Goal: Task Accomplishment & Management: Complete application form

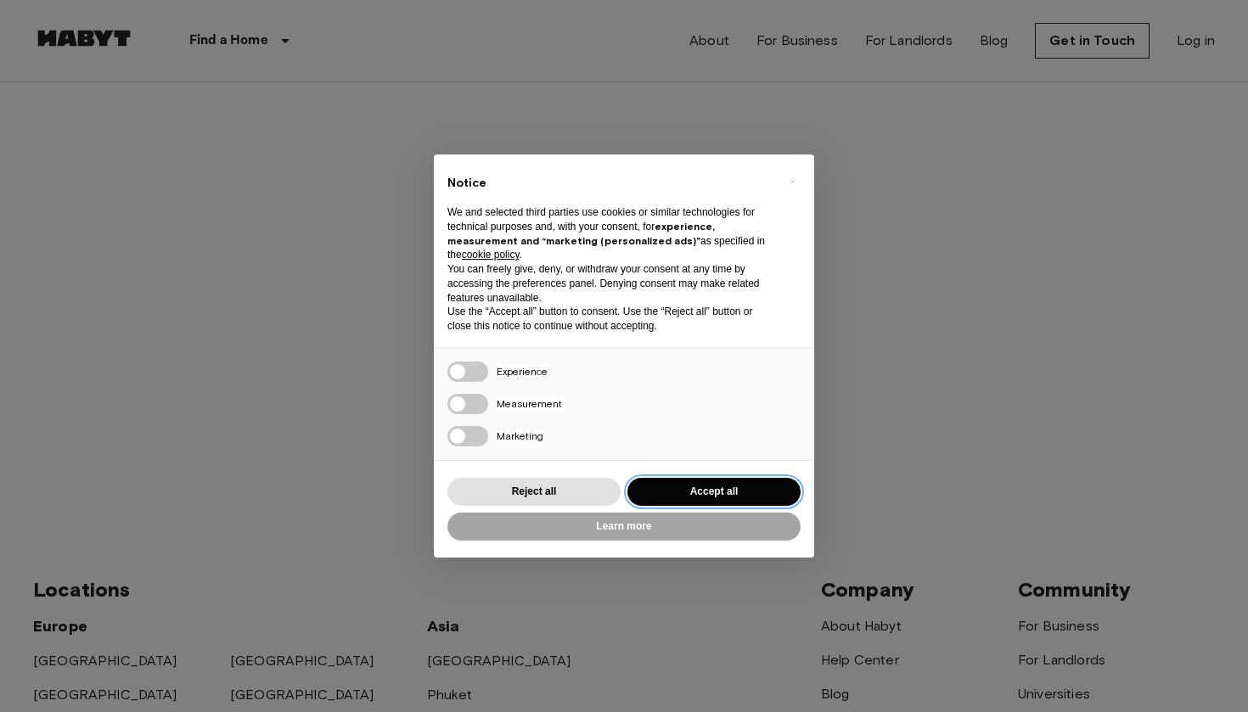
click at [703, 486] on button "Accept all" at bounding box center [713, 492] width 173 height 28
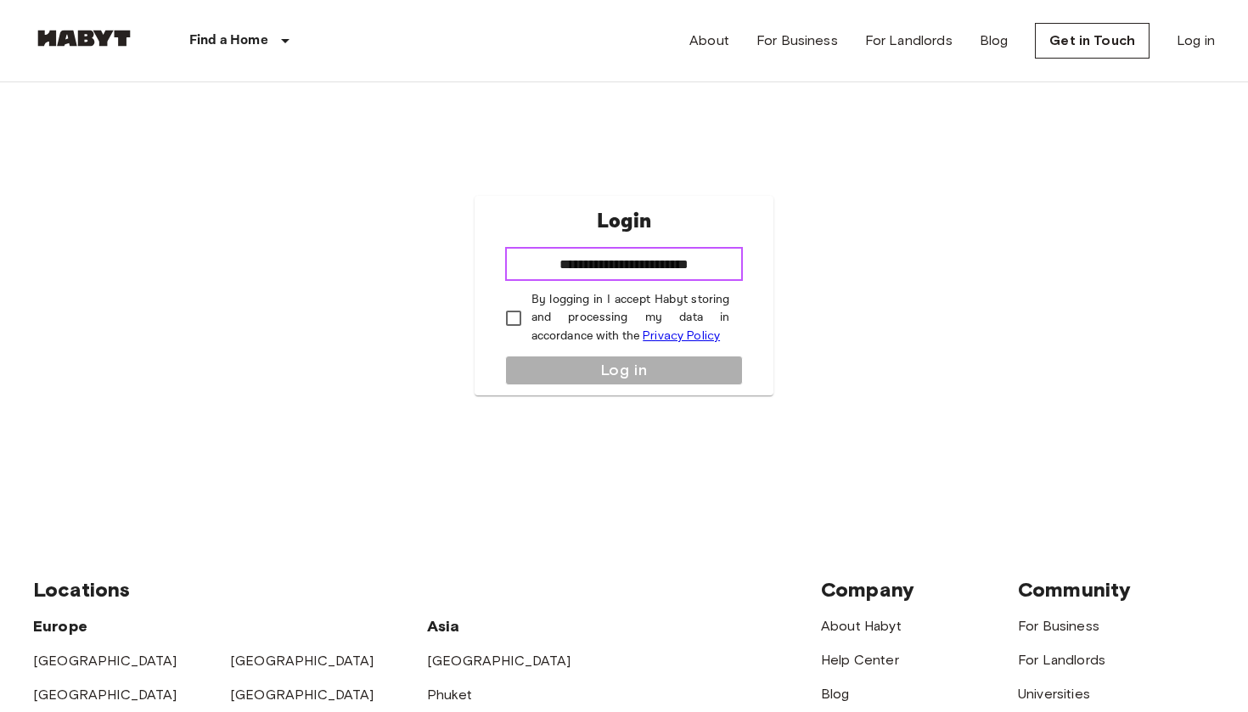
type input "**********"
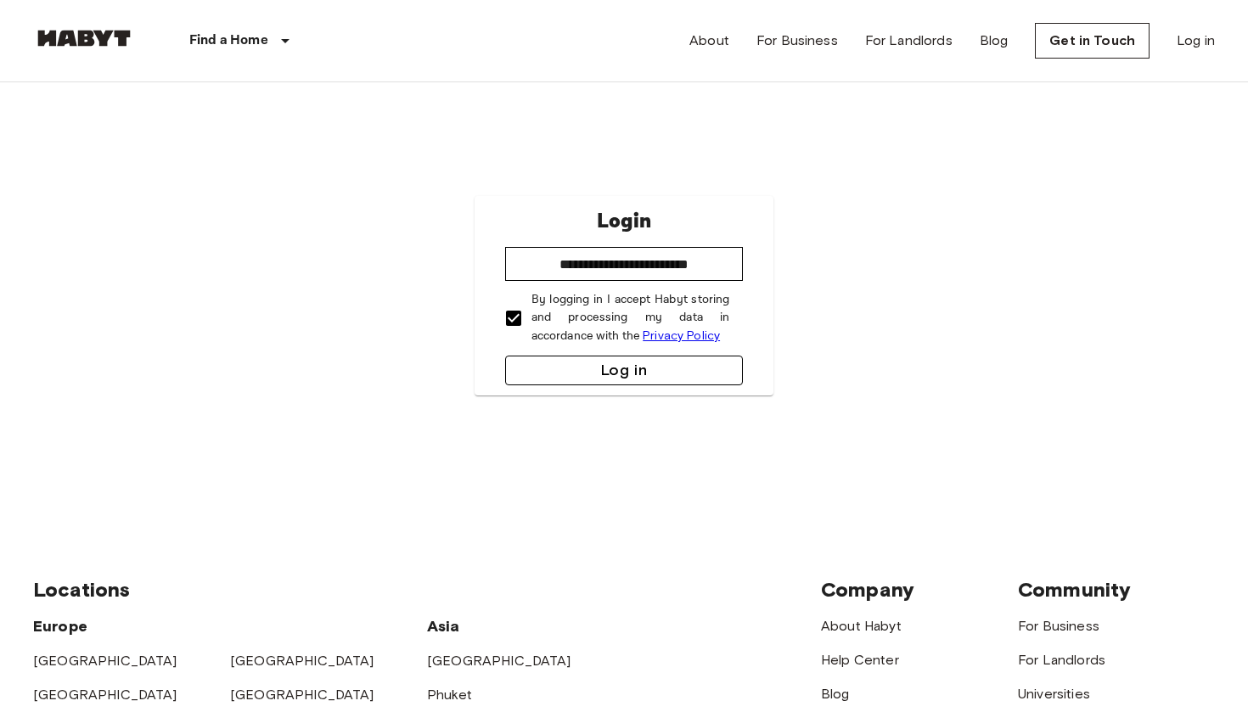
click at [614, 364] on button "Log in" at bounding box center [624, 371] width 239 height 30
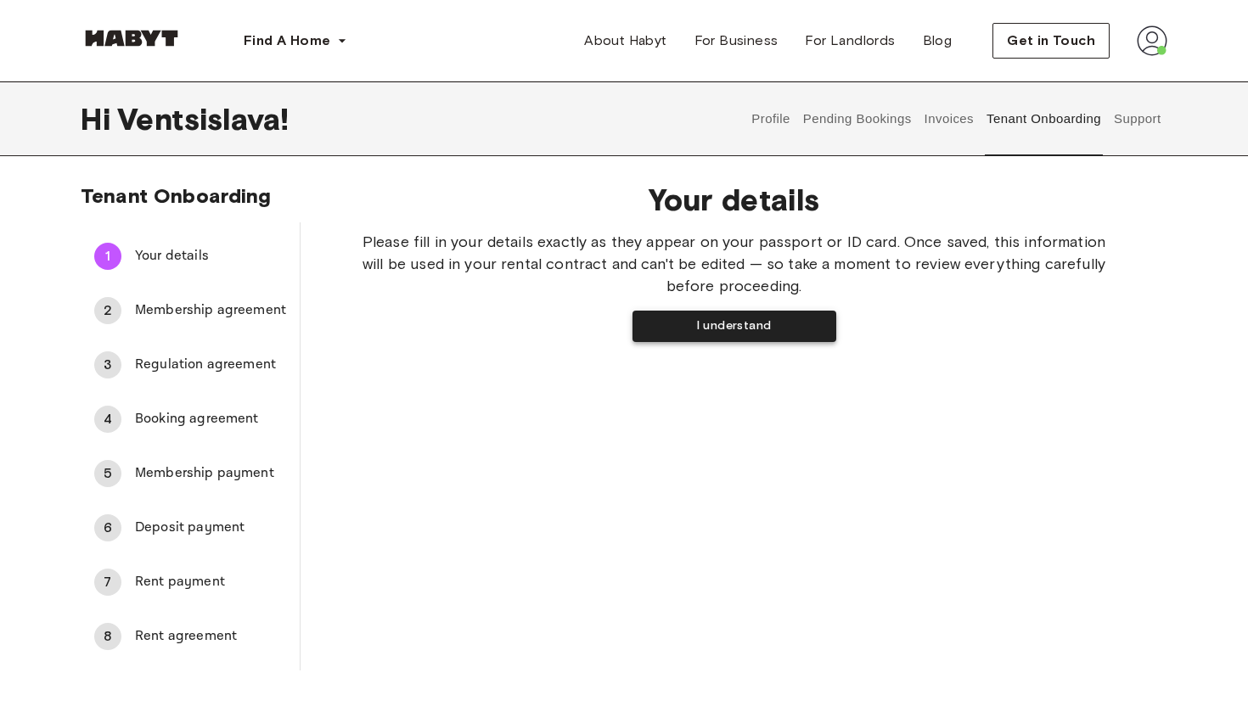
click at [738, 322] on button "I understand" at bounding box center [734, 326] width 204 height 31
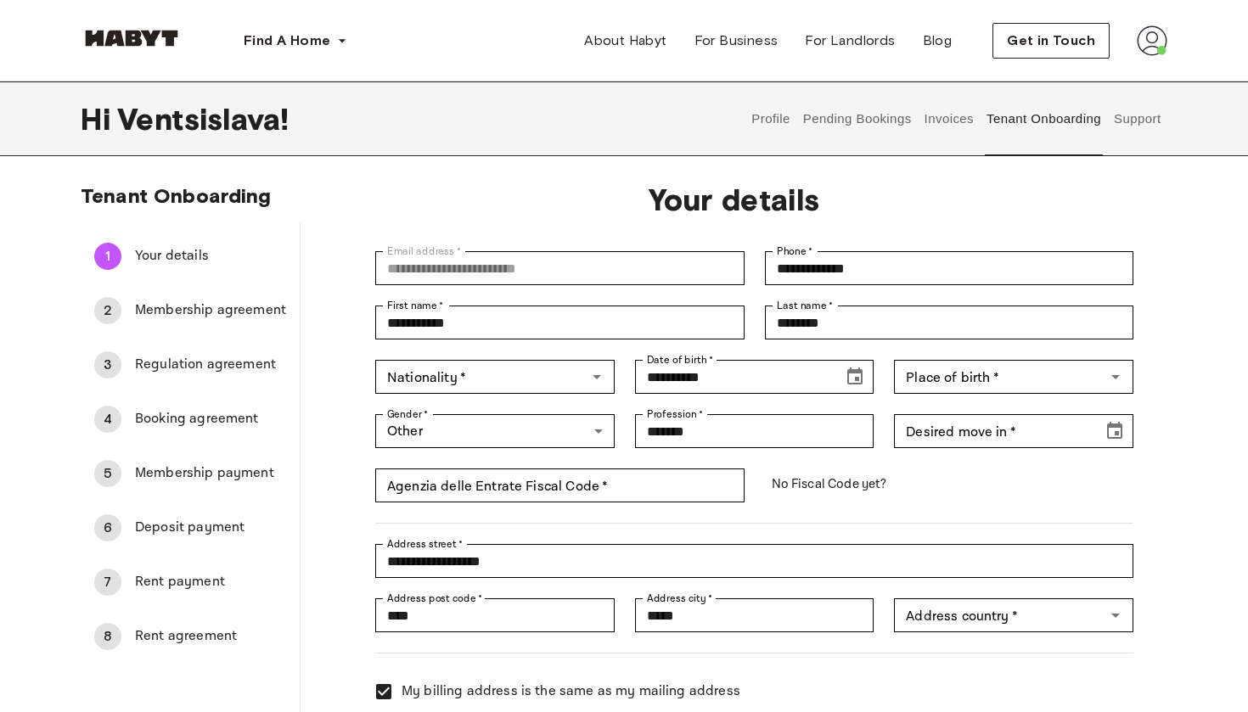
type input "********"
click at [562, 373] on input "Nationality   *" at bounding box center [480, 377] width 201 height 24
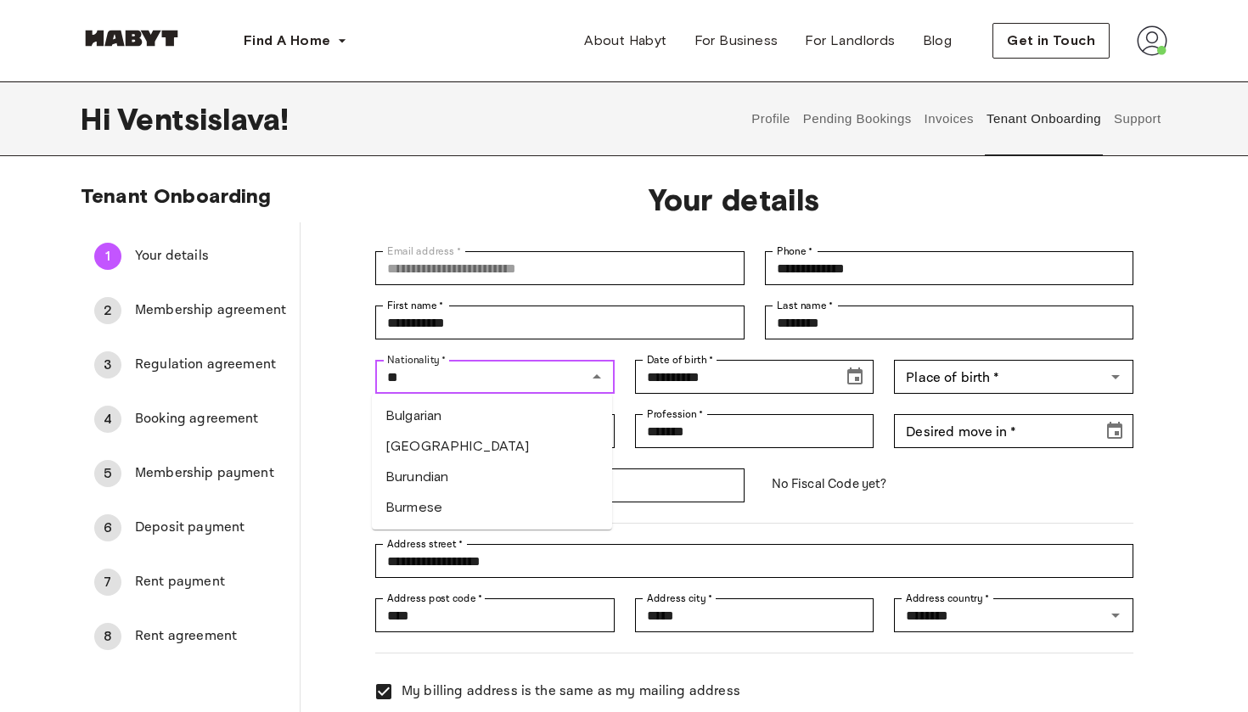
click at [491, 421] on li "Bulgarian" at bounding box center [492, 416] width 240 height 31
type input "*********"
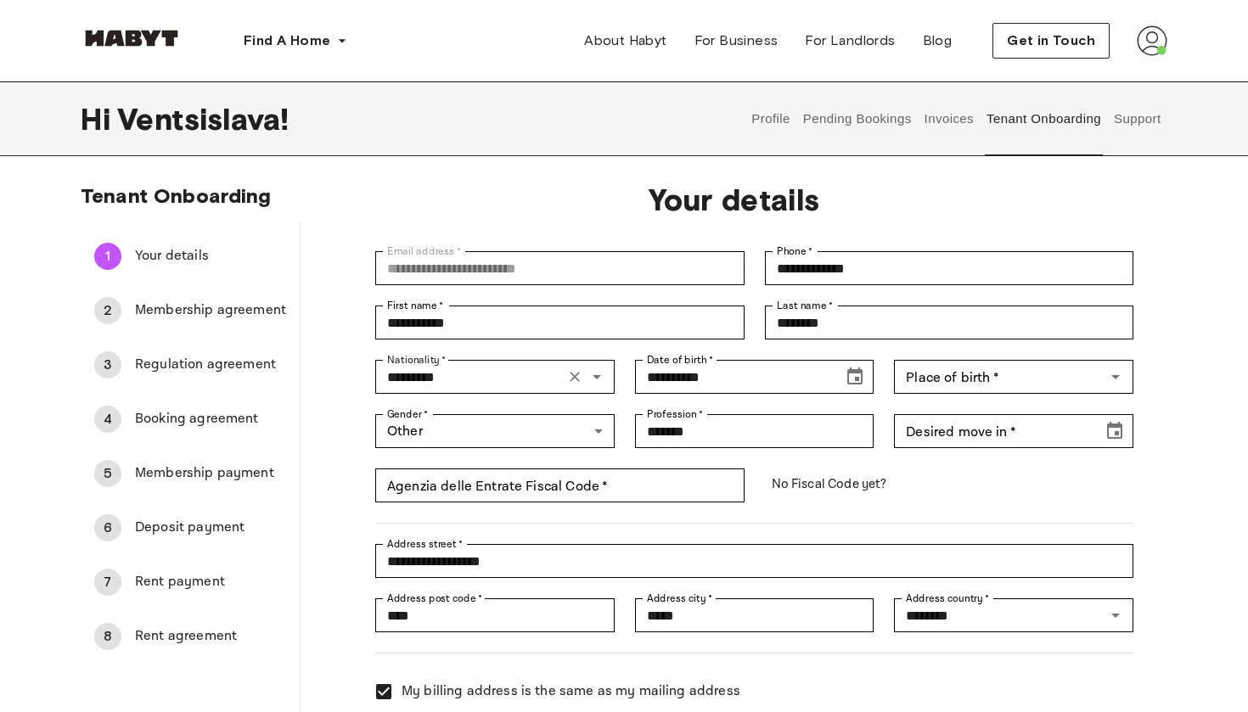
click at [1006, 359] on div "Place of birth   * Place of birth   *" at bounding box center [1003, 367] width 260 height 54
click at [1031, 379] on input "Place of birth   *" at bounding box center [999, 377] width 201 height 24
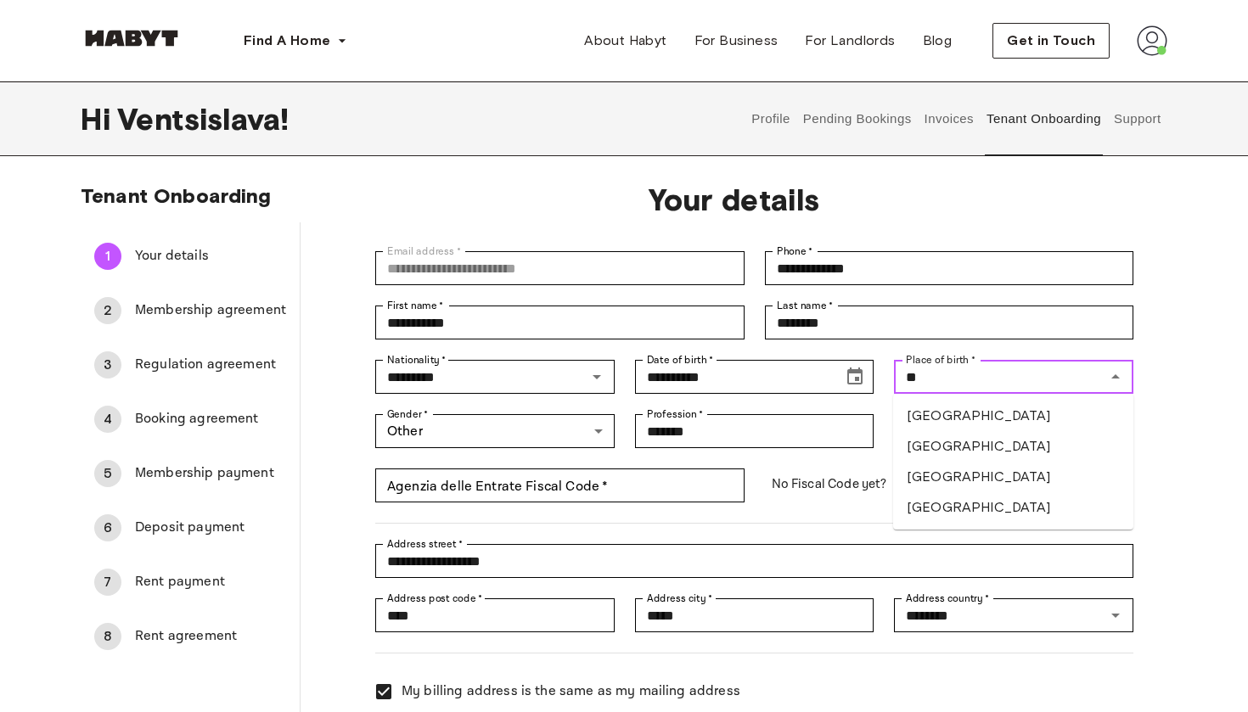
click at [997, 433] on li "[GEOGRAPHIC_DATA]" at bounding box center [1013, 446] width 240 height 31
type input "********"
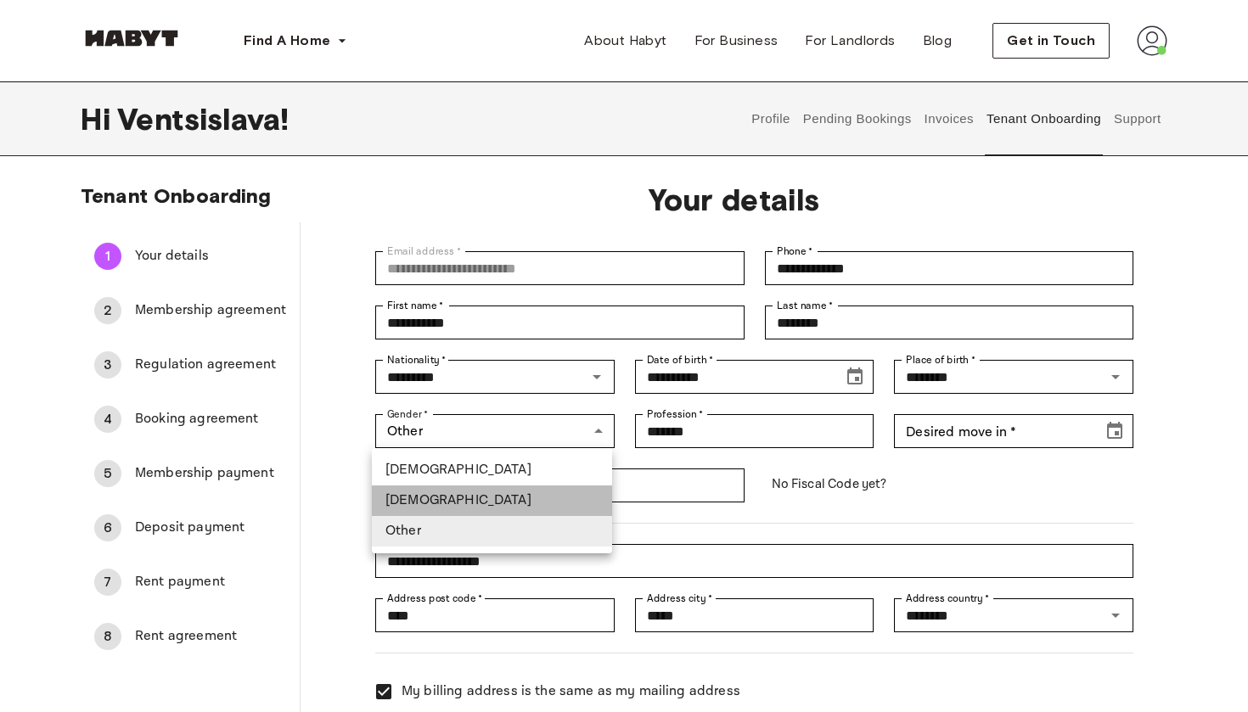
click at [548, 498] on li "[DEMOGRAPHIC_DATA]" at bounding box center [492, 501] width 240 height 31
type input "******"
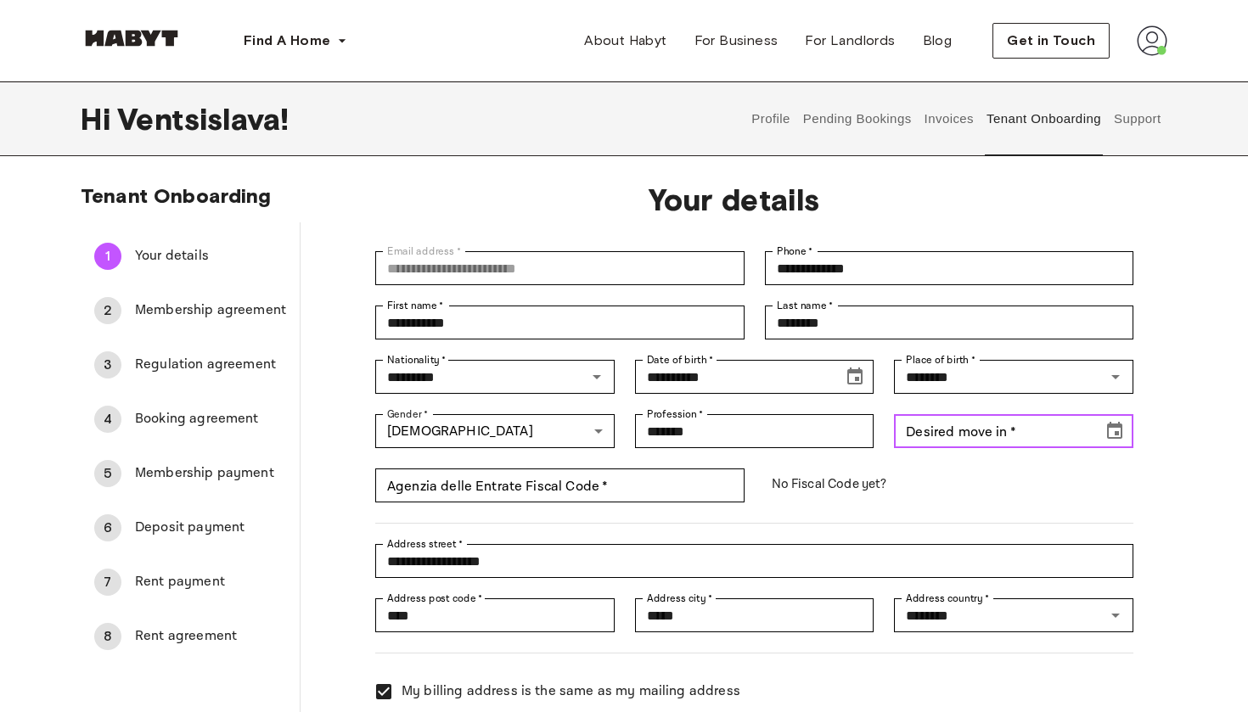
click at [1013, 426] on input "Desired move in   *" at bounding box center [992, 431] width 197 height 34
type input "**********"
click at [1114, 439] on icon "Choose date, selected date is Oct 1, 191" at bounding box center [1114, 430] width 15 height 17
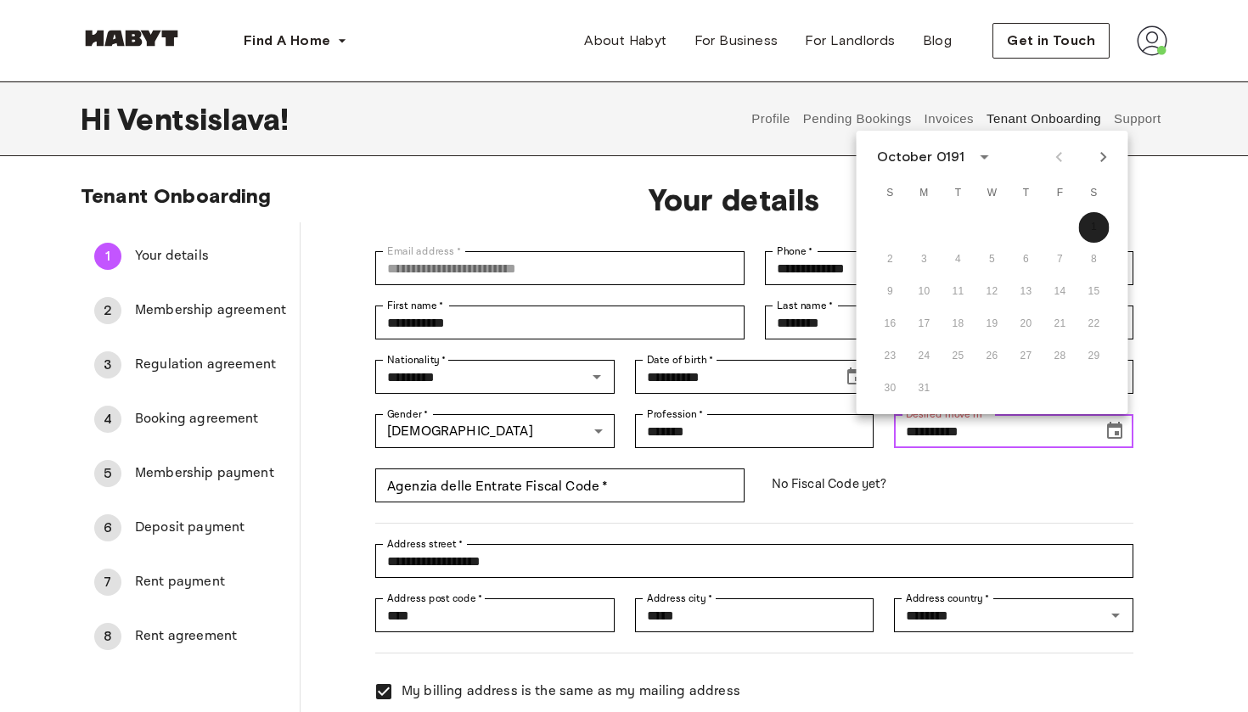
click at [1021, 417] on input "**********" at bounding box center [992, 431] width 197 height 34
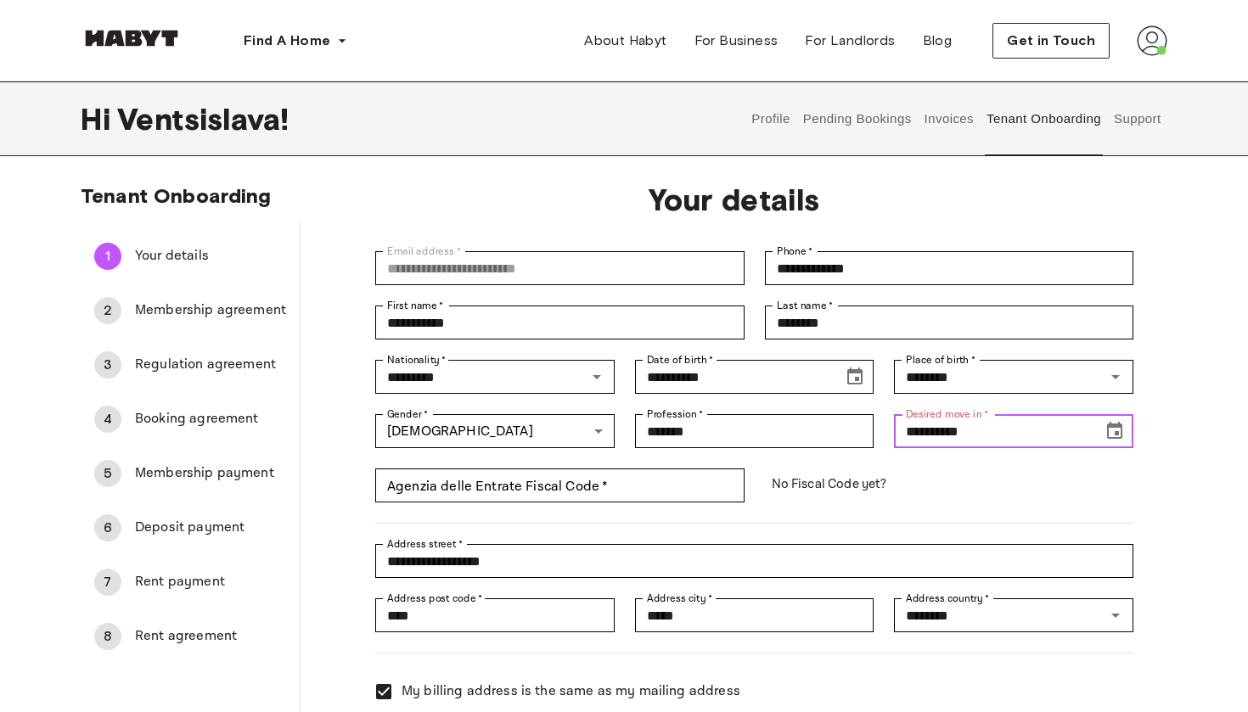
drag, startPoint x: 1003, startPoint y: 427, endPoint x: 888, endPoint y: 424, distance: 115.5
click at [888, 424] on div "**********" at bounding box center [1003, 421] width 260 height 54
click at [1115, 430] on icon "Choose date" at bounding box center [1114, 431] width 20 height 20
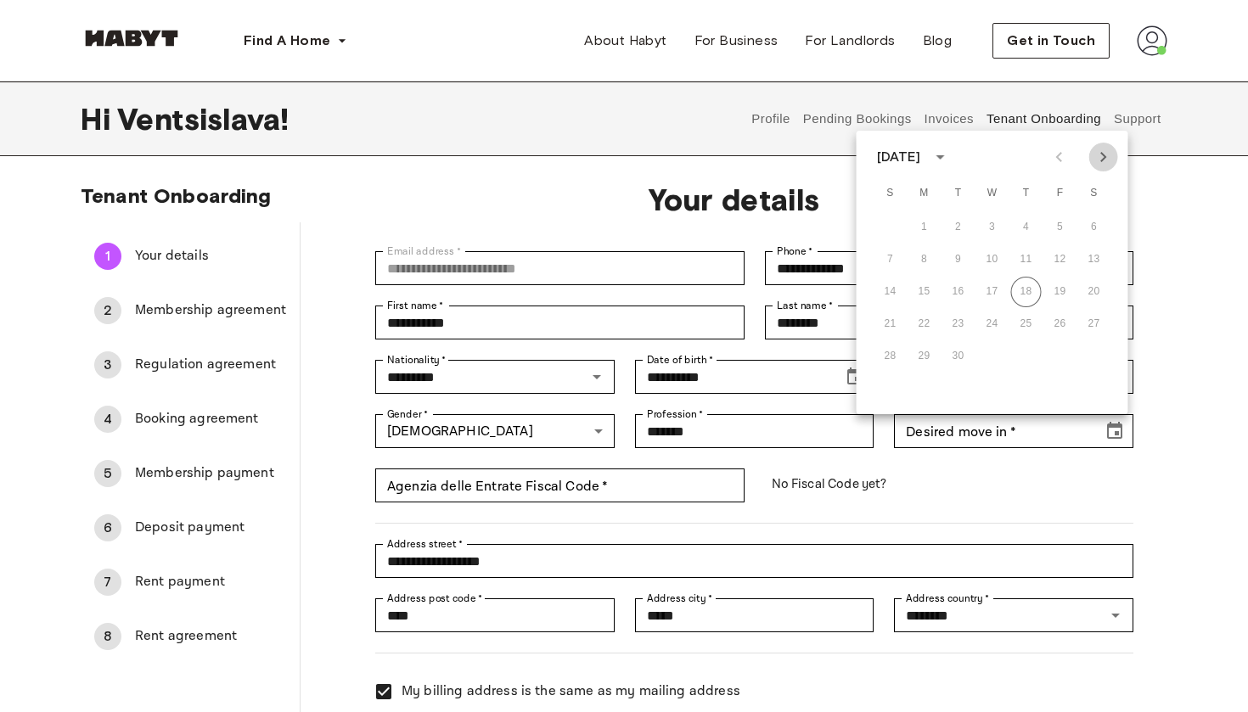
click at [1102, 154] on icon "Next month" at bounding box center [1103, 157] width 6 height 10
click at [993, 225] on button "1" at bounding box center [992, 227] width 31 height 31
type input "**********"
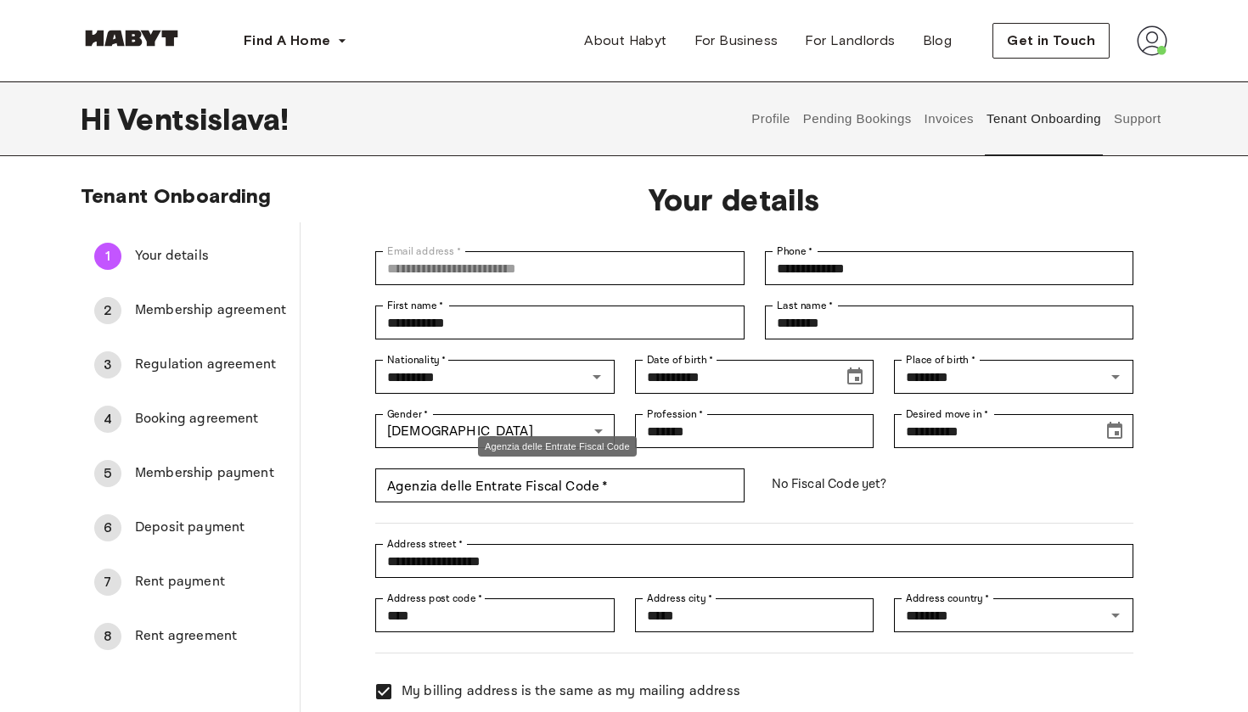
click at [605, 467] on div "Agenzia delle Entrate Fiscal Code" at bounding box center [557, 452] width 162 height 35
click at [591, 489] on input "Agenzia delle Entrate Fiscal Code   *" at bounding box center [559, 486] width 368 height 34
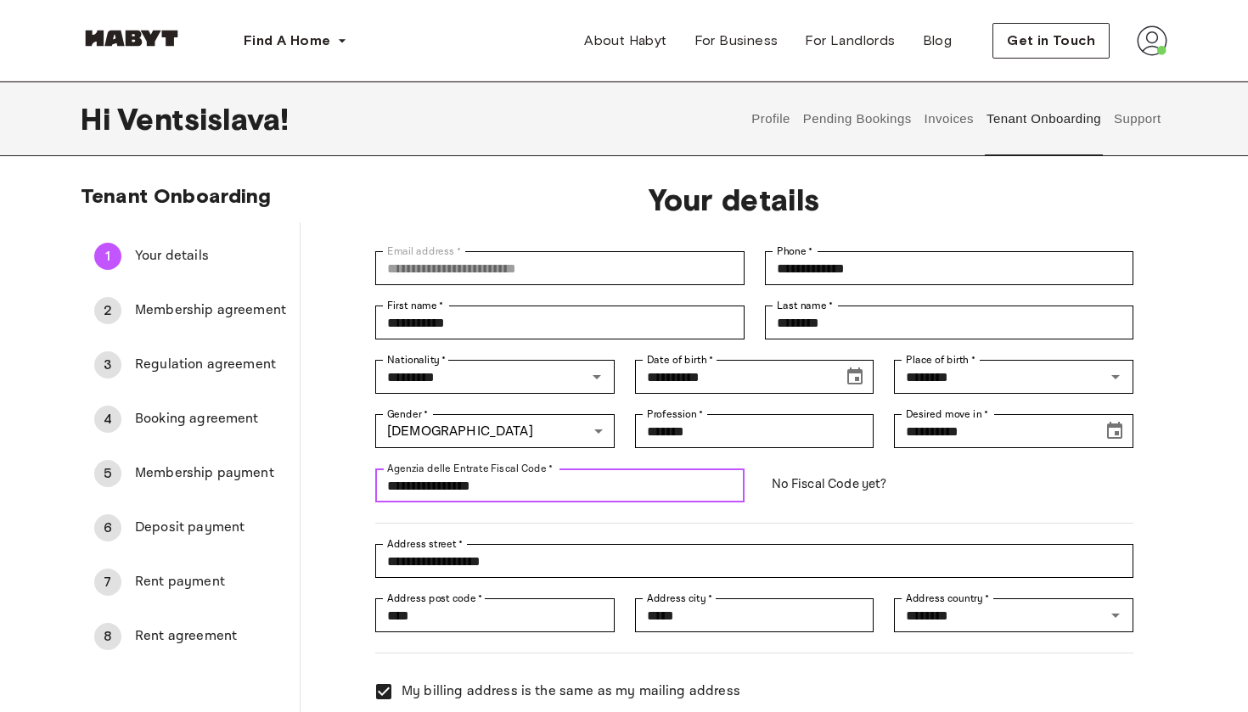
type input "**********"
click at [1056, 535] on div "**********" at bounding box center [744, 551] width 778 height 54
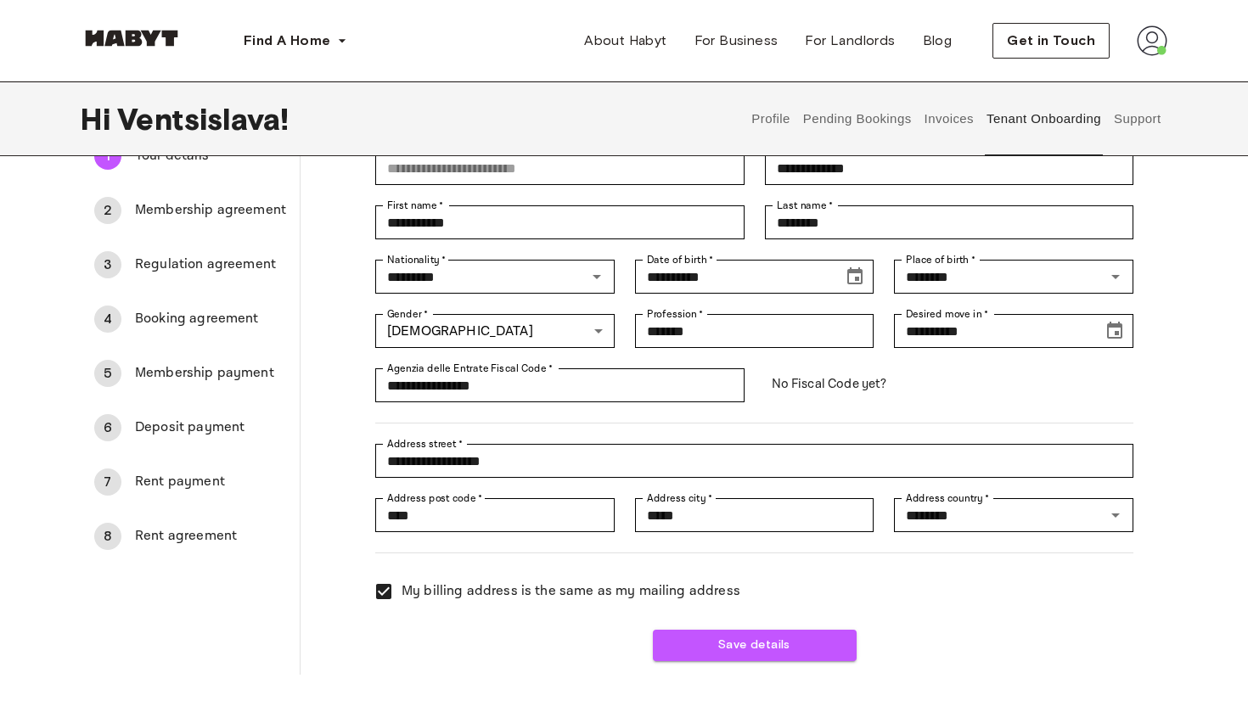
scroll to position [90, 0]
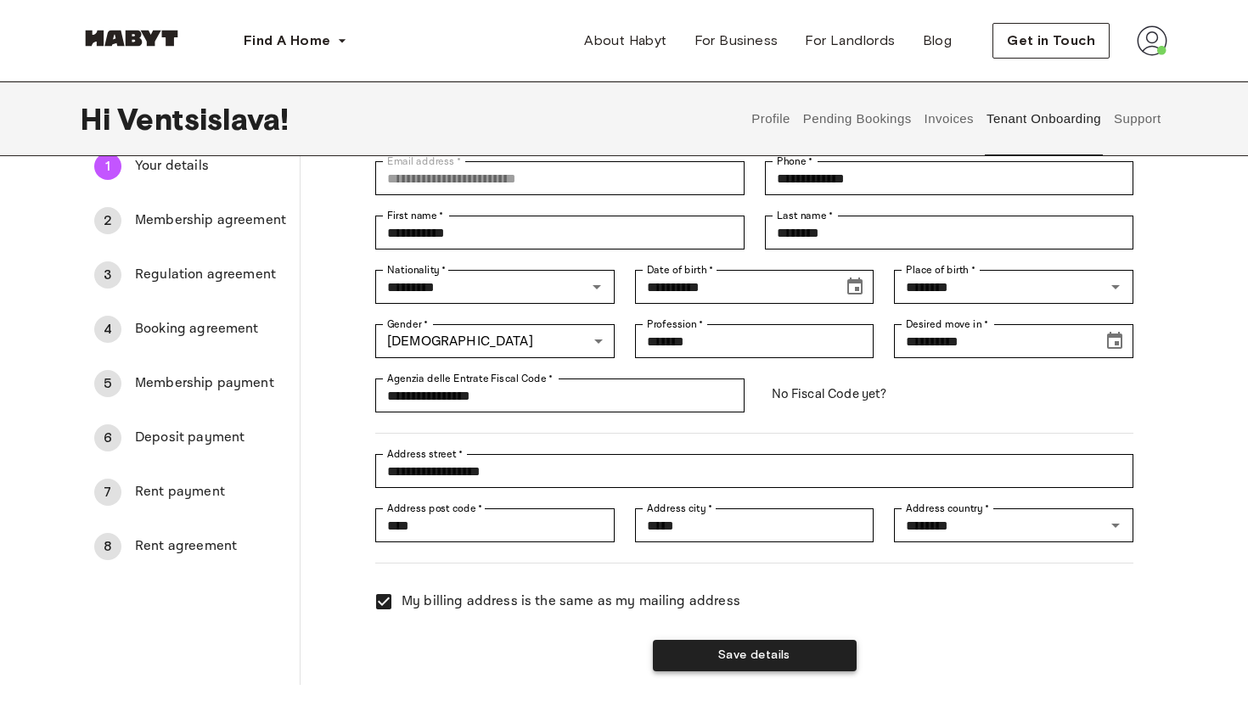
click at [825, 643] on button "Save details" at bounding box center [755, 655] width 204 height 31
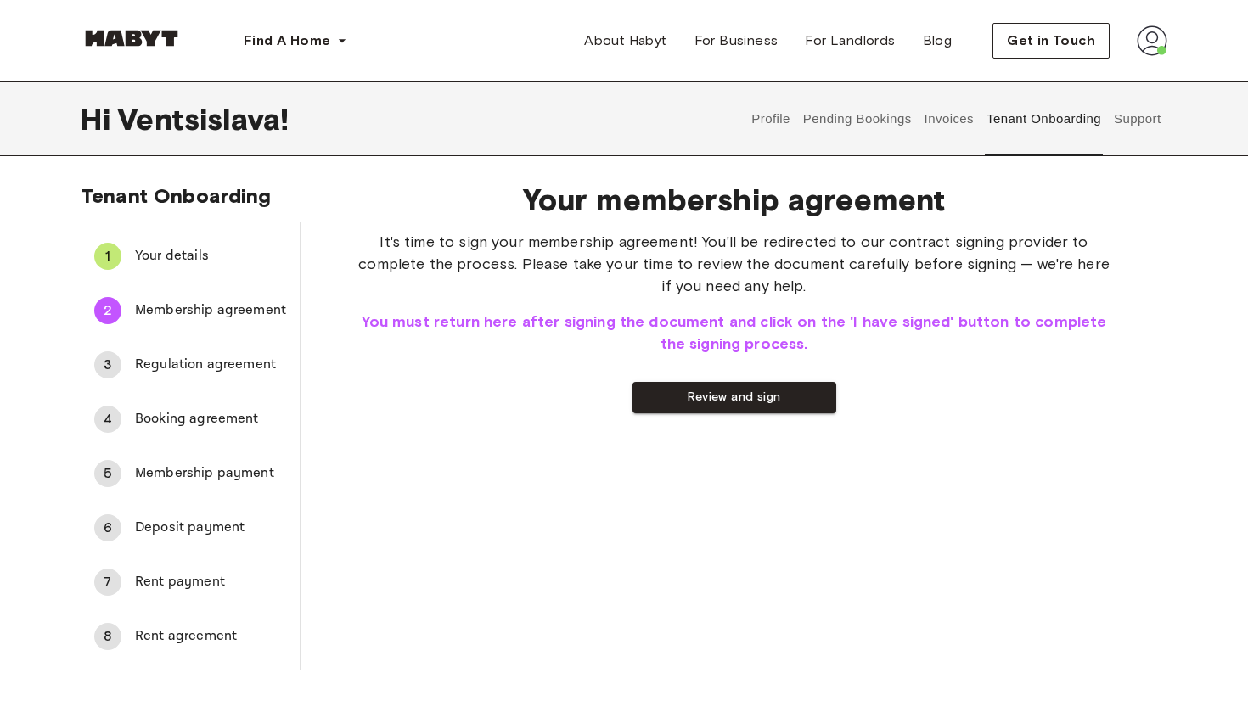
scroll to position [0, 0]
click at [795, 399] on button "Review and sign" at bounding box center [734, 397] width 204 height 31
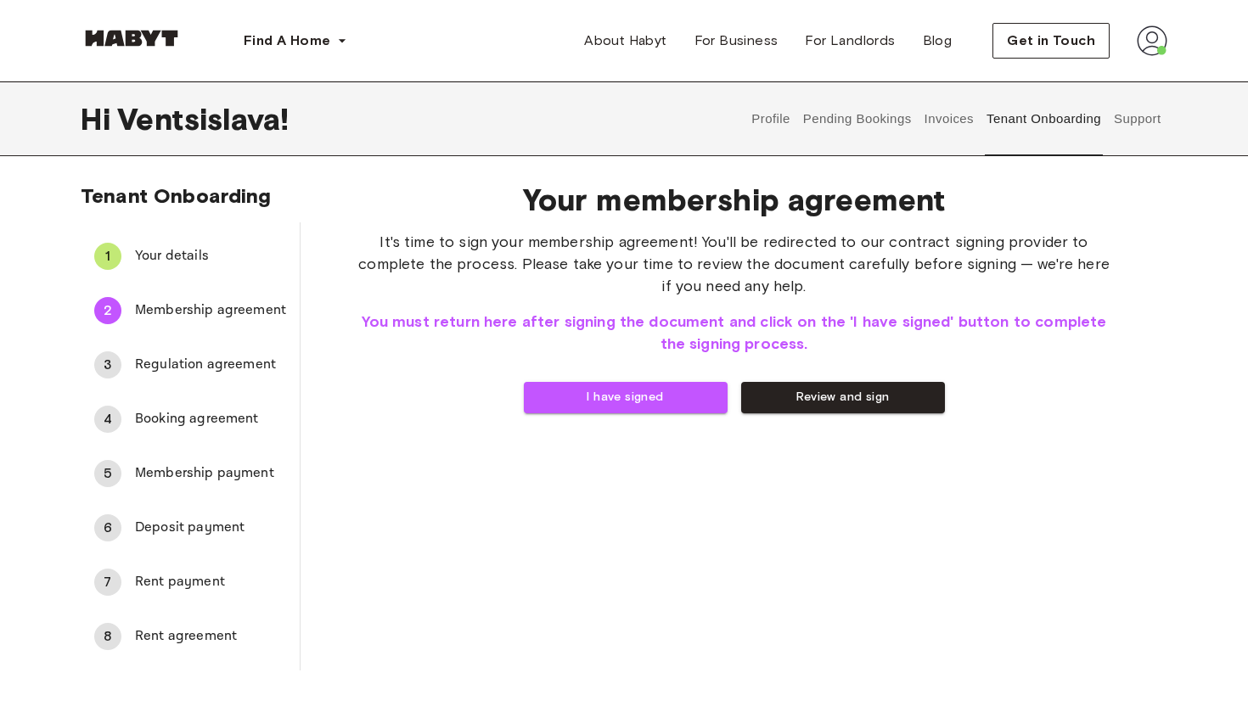
click at [226, 256] on span "Your details" at bounding box center [210, 256] width 151 height 20
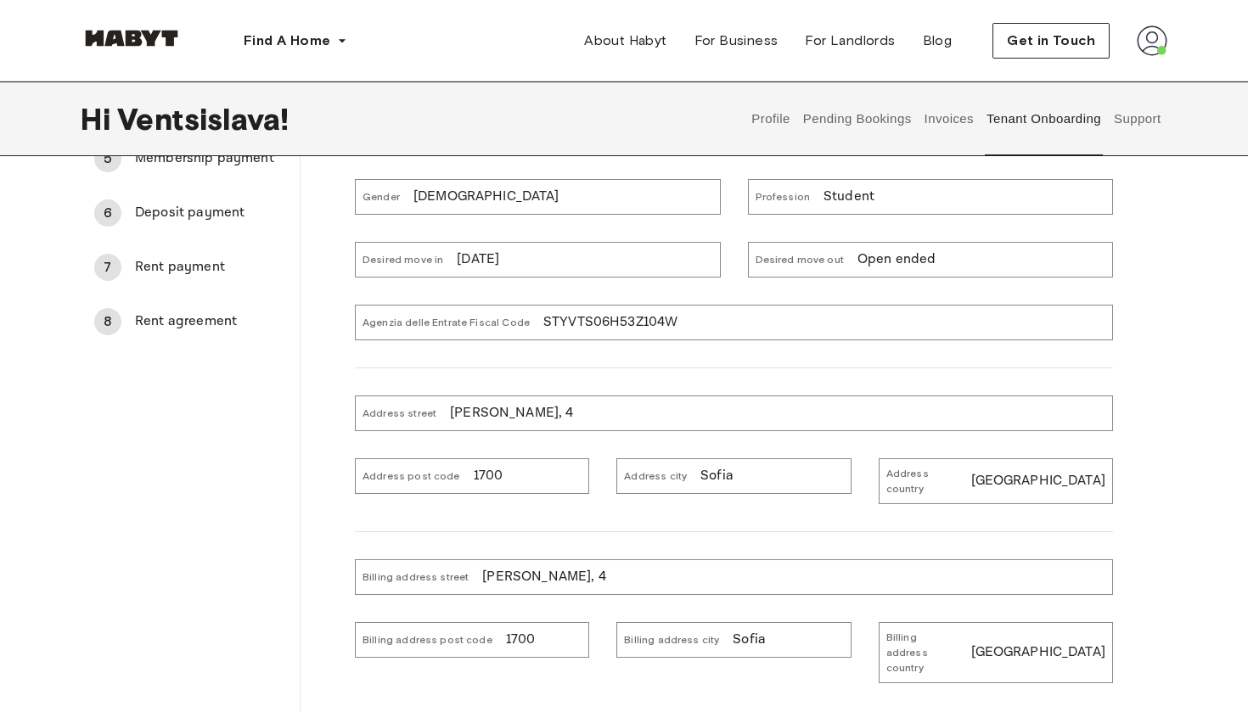
scroll to position [359, 0]
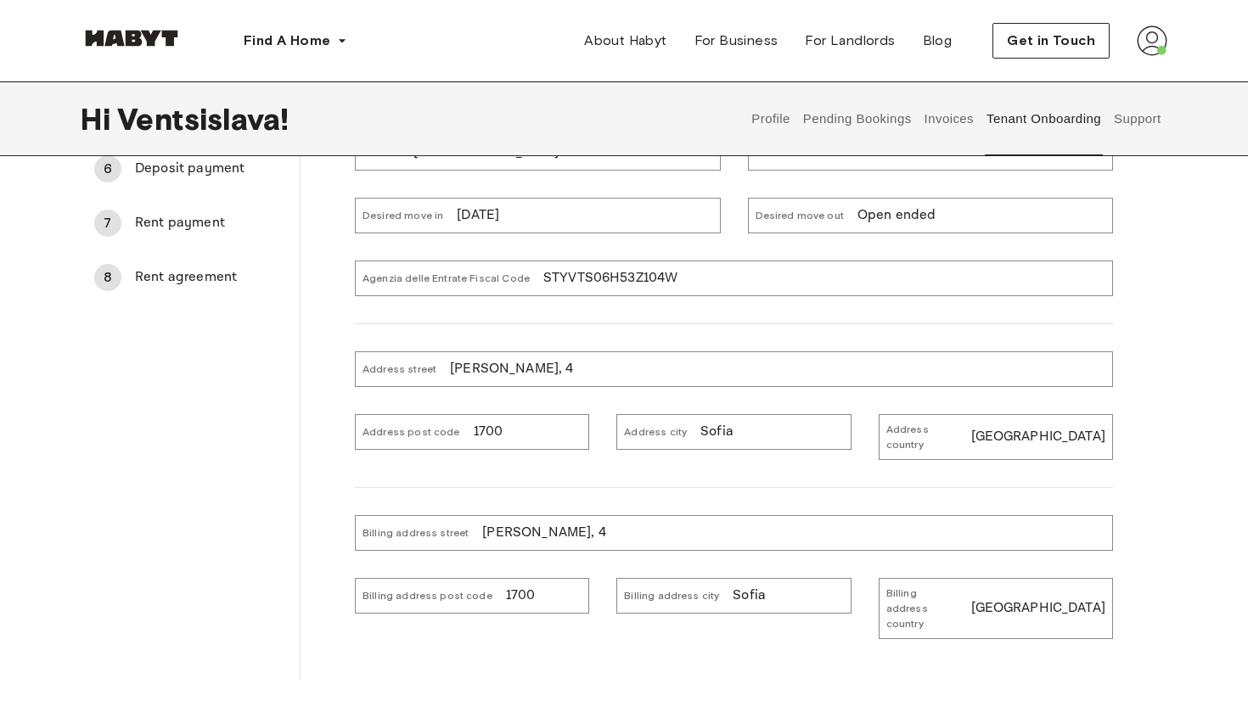
click at [598, 369] on div "Address street Stoyan Kambarev, 4" at bounding box center [734, 369] width 758 height 36
click at [564, 370] on p "[PERSON_NAME], 4" at bounding box center [511, 369] width 123 height 20
click at [585, 368] on div "Address street Stoyan Kambarev, 4" at bounding box center [734, 369] width 758 height 36
click at [564, 369] on p "[PERSON_NAME], 4" at bounding box center [511, 369] width 123 height 20
click at [566, 366] on p "[PERSON_NAME], 4" at bounding box center [511, 369] width 123 height 20
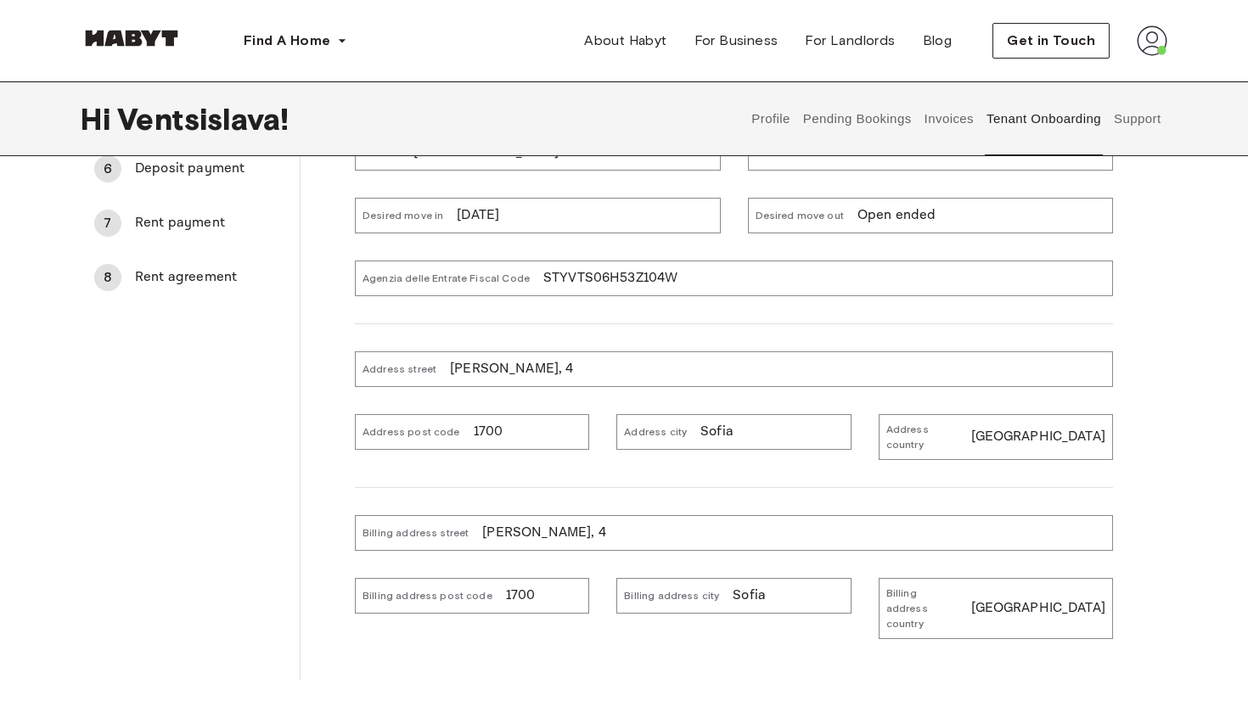
click at [581, 525] on p "[PERSON_NAME], 4" at bounding box center [543, 533] width 123 height 20
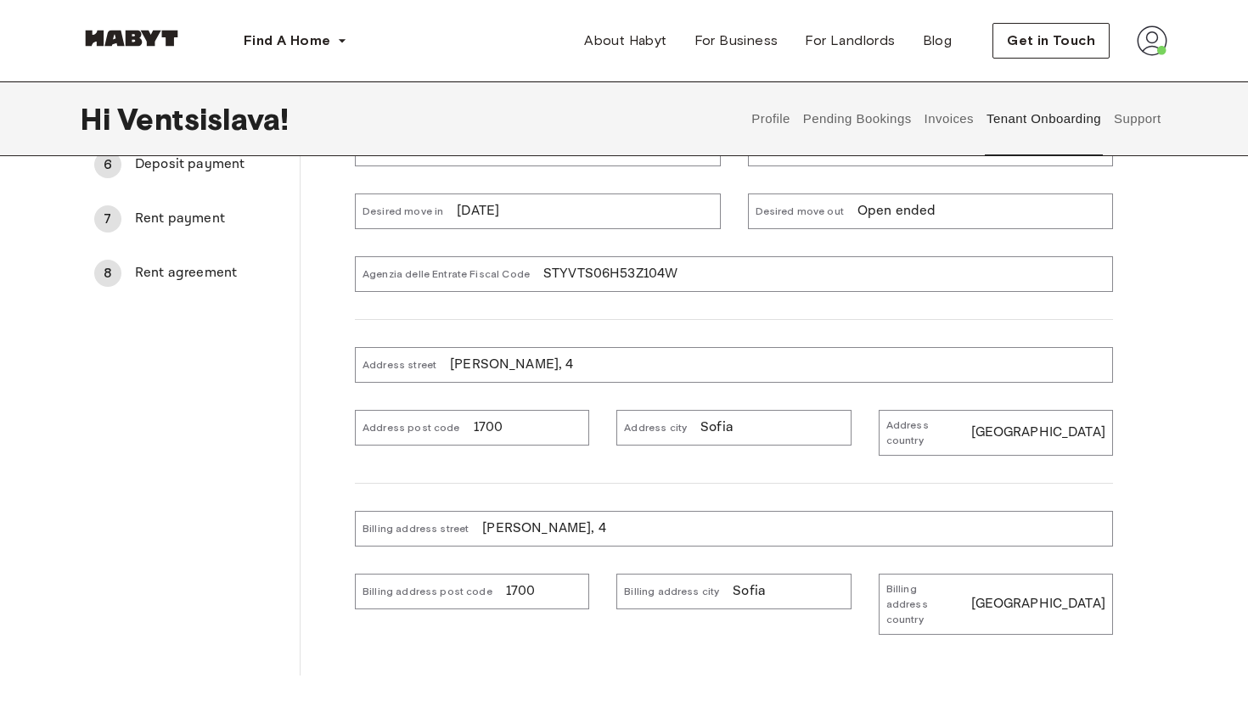
scroll to position [384, 0]
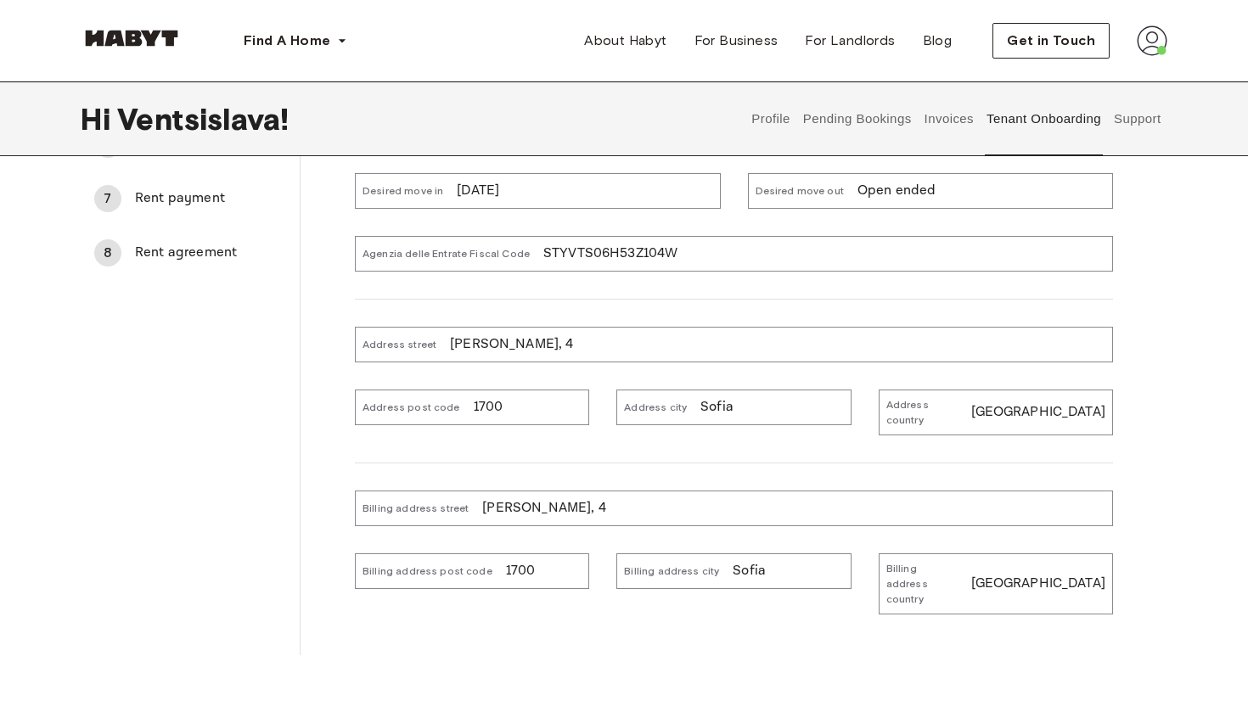
click at [620, 491] on div "Billing address street Stoyan Kambarev, 4" at bounding box center [734, 509] width 758 height 36
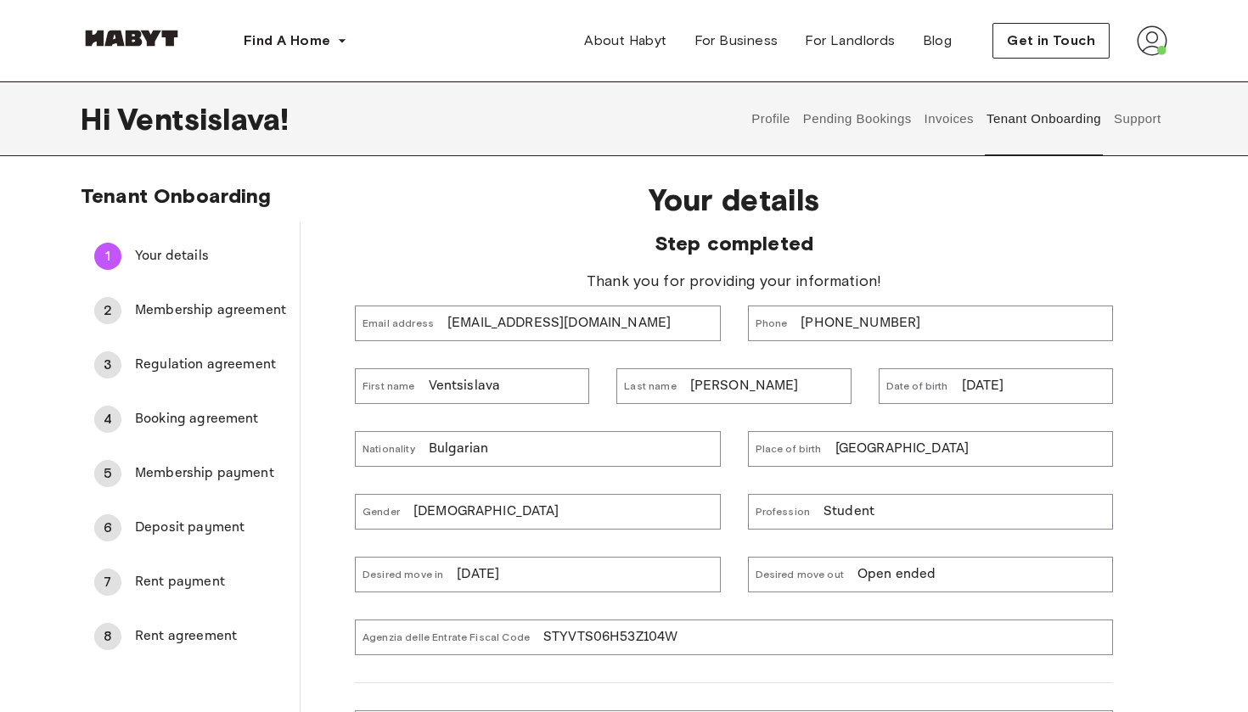
scroll to position [0, 0]
click at [1154, 33] on img at bounding box center [1152, 40] width 31 height 31
click at [1135, 77] on div "Profile Log out" at bounding box center [1116, 96] width 102 height 81
click at [755, 381] on div "Last name Stoykova" at bounding box center [733, 386] width 234 height 36
click at [702, 385] on p "Stoykova" at bounding box center [744, 386] width 109 height 20
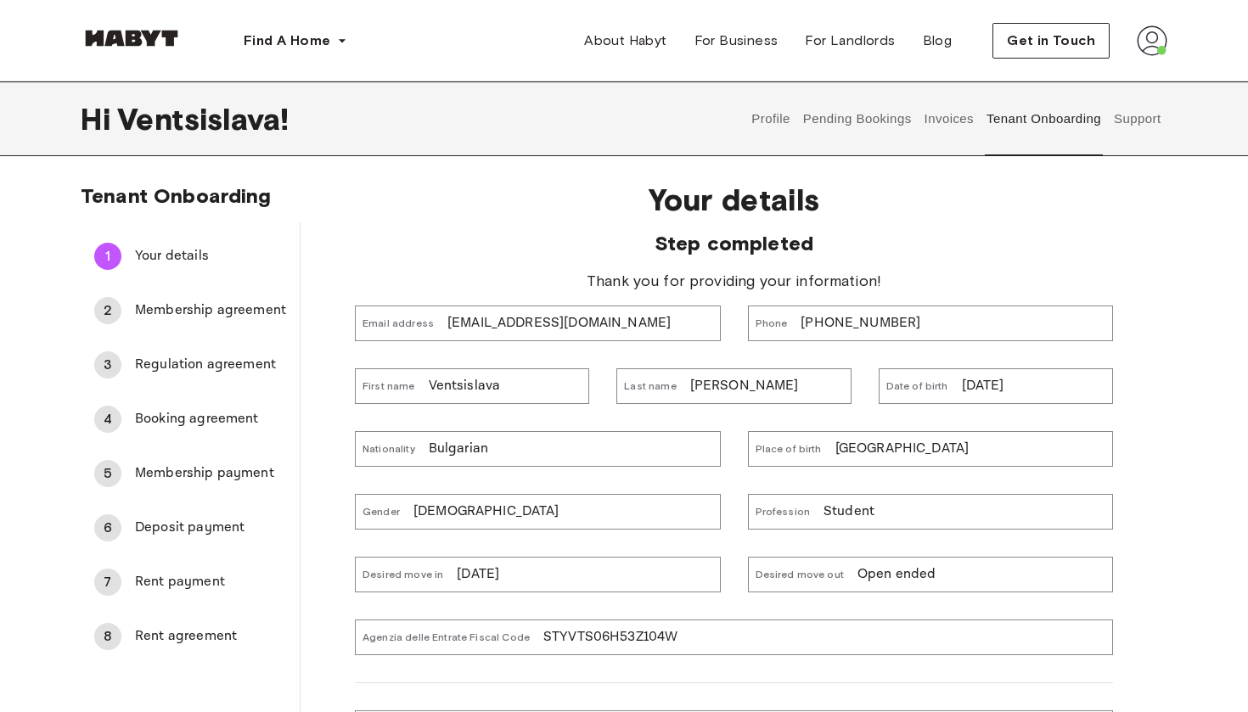
click at [1150, 30] on img at bounding box center [1152, 40] width 31 height 31
click at [1129, 84] on div "Profile Log out" at bounding box center [1116, 96] width 102 height 81
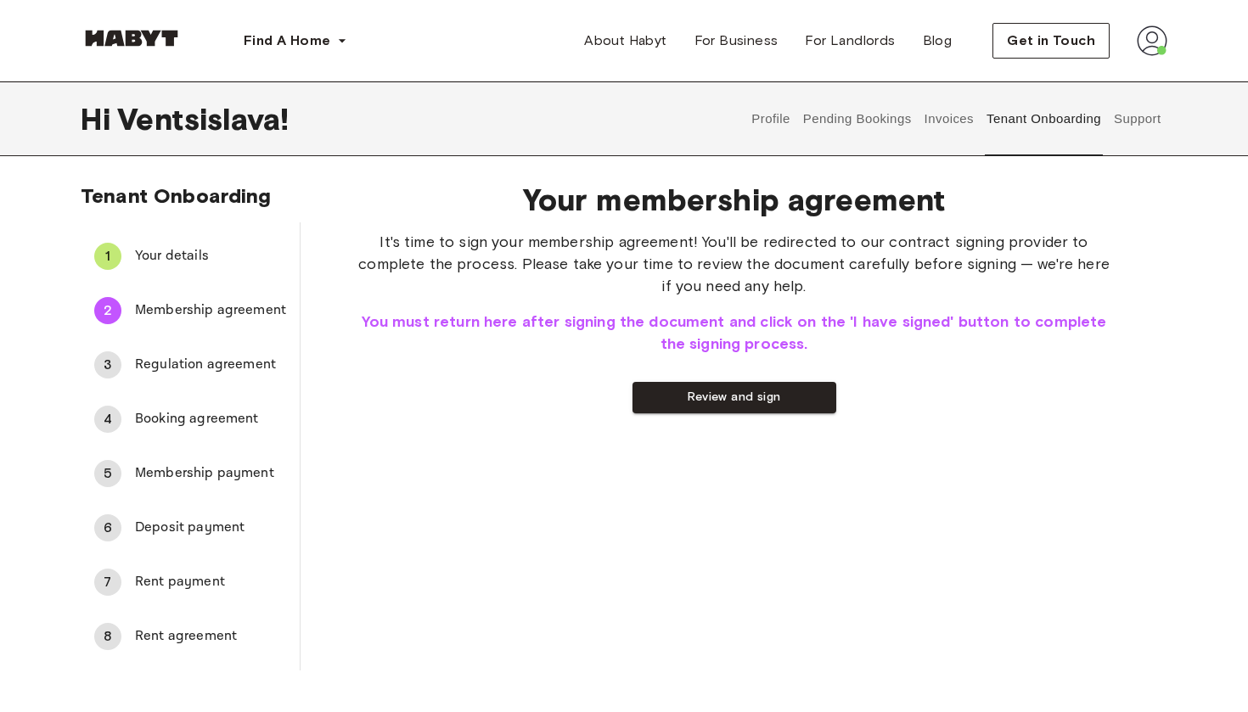
click at [203, 251] on span "Your details" at bounding box center [210, 256] width 151 height 20
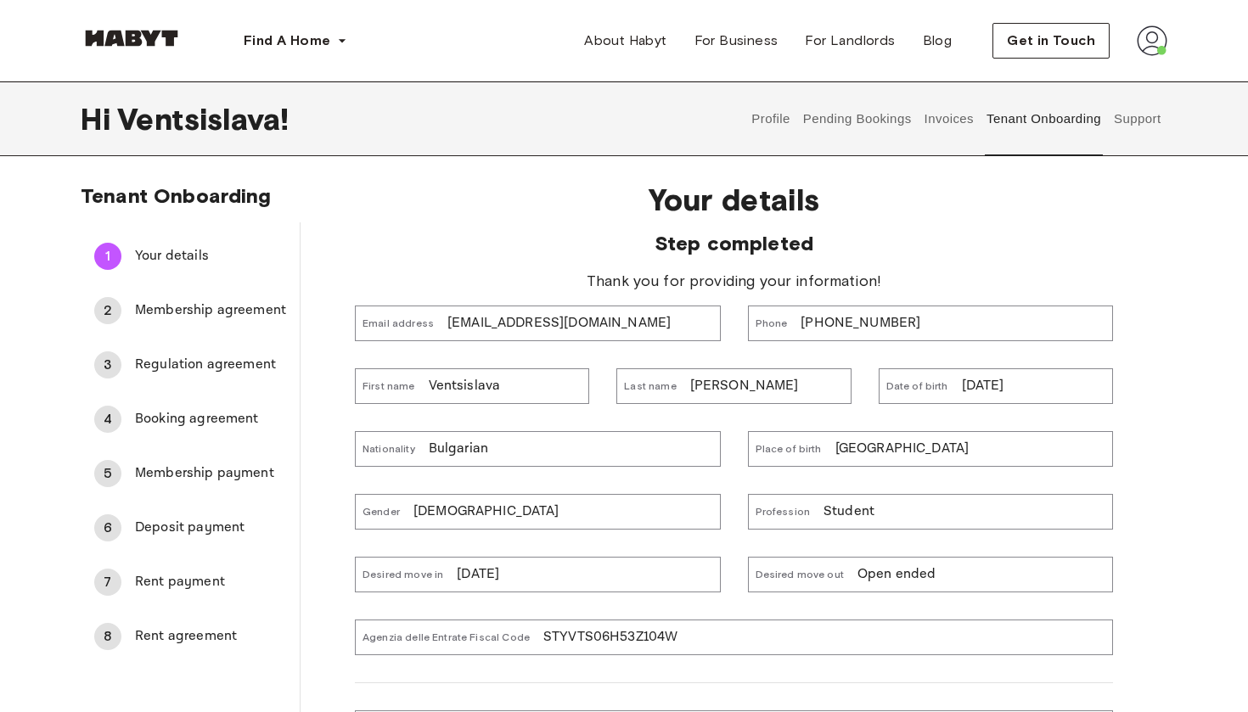
click at [486, 455] on div "Nationality Bulgarian" at bounding box center [537, 449] width 365 height 36
click at [481, 554] on div "Desired move in 01/10/2025" at bounding box center [524, 561] width 392 height 63
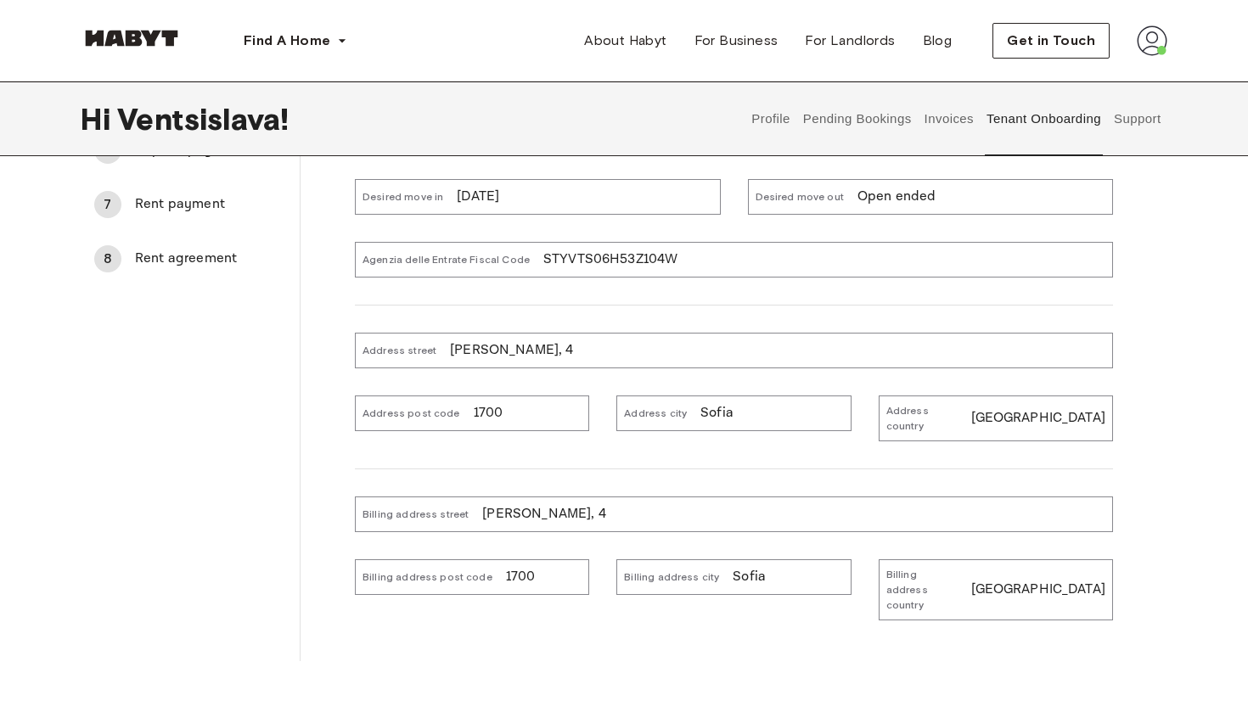
scroll to position [384, 0]
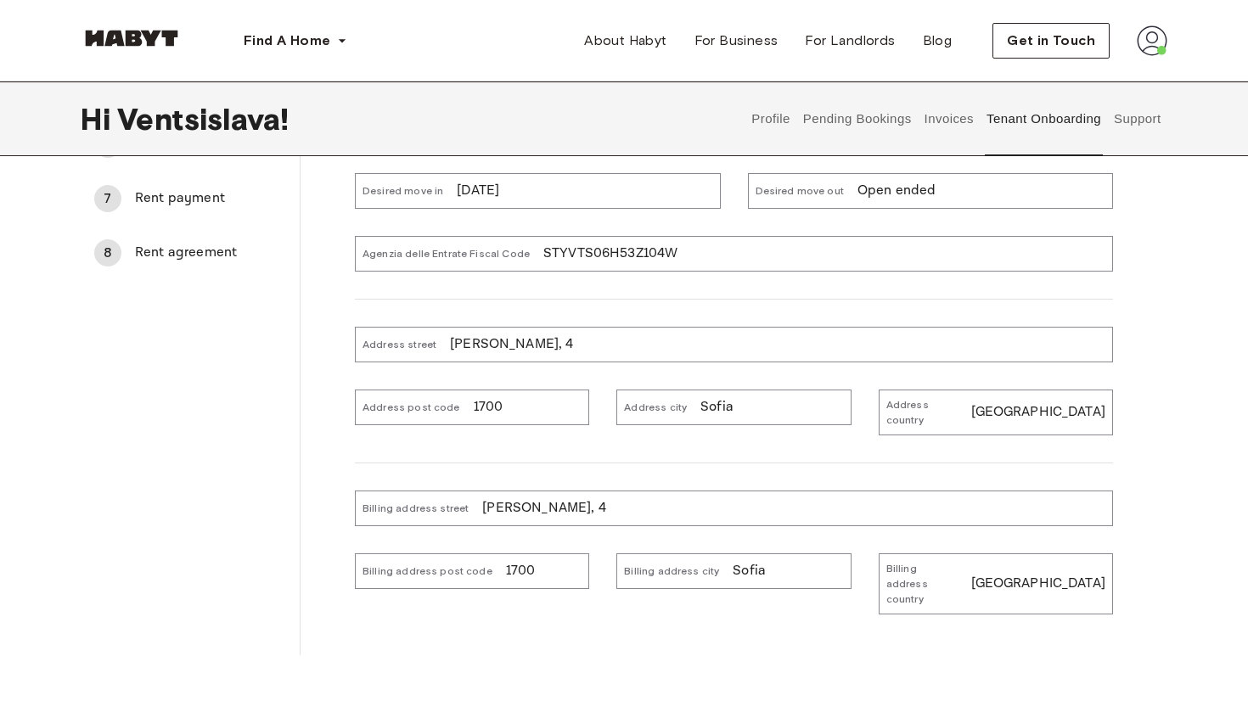
click at [592, 498] on p "[PERSON_NAME], 4" at bounding box center [543, 508] width 123 height 20
click at [595, 498] on p "[PERSON_NAME], 4" at bounding box center [543, 508] width 123 height 20
click at [618, 494] on div "Billing address street Stoyan Kambarev, 4" at bounding box center [734, 509] width 758 height 36
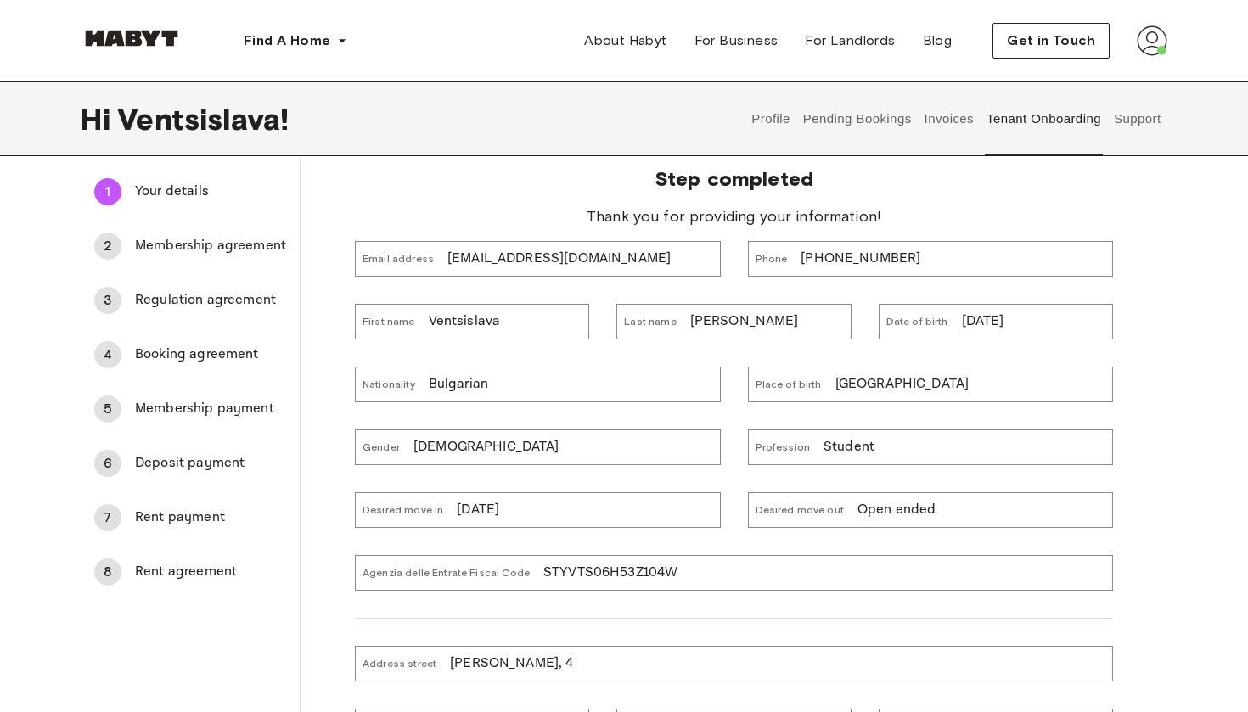
scroll to position [0, 0]
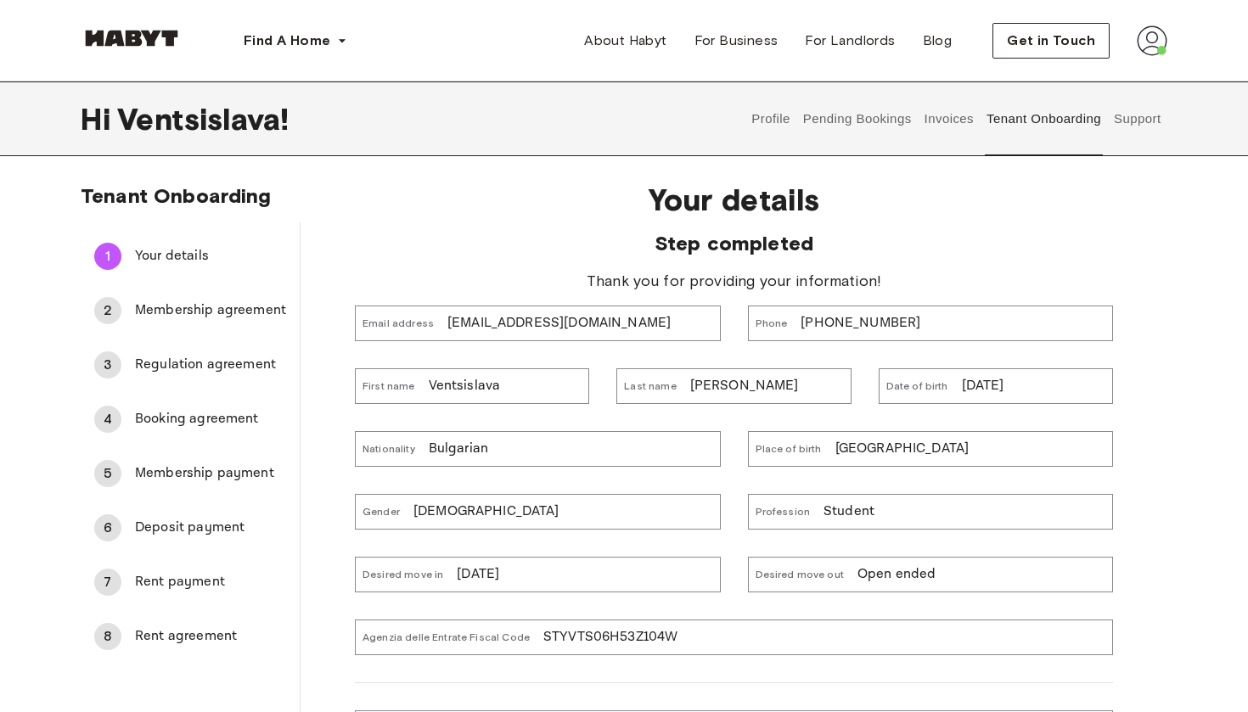
click at [1138, 36] on img at bounding box center [1152, 40] width 31 height 31
click at [1133, 72] on div "Profile Log out" at bounding box center [1116, 96] width 102 height 81
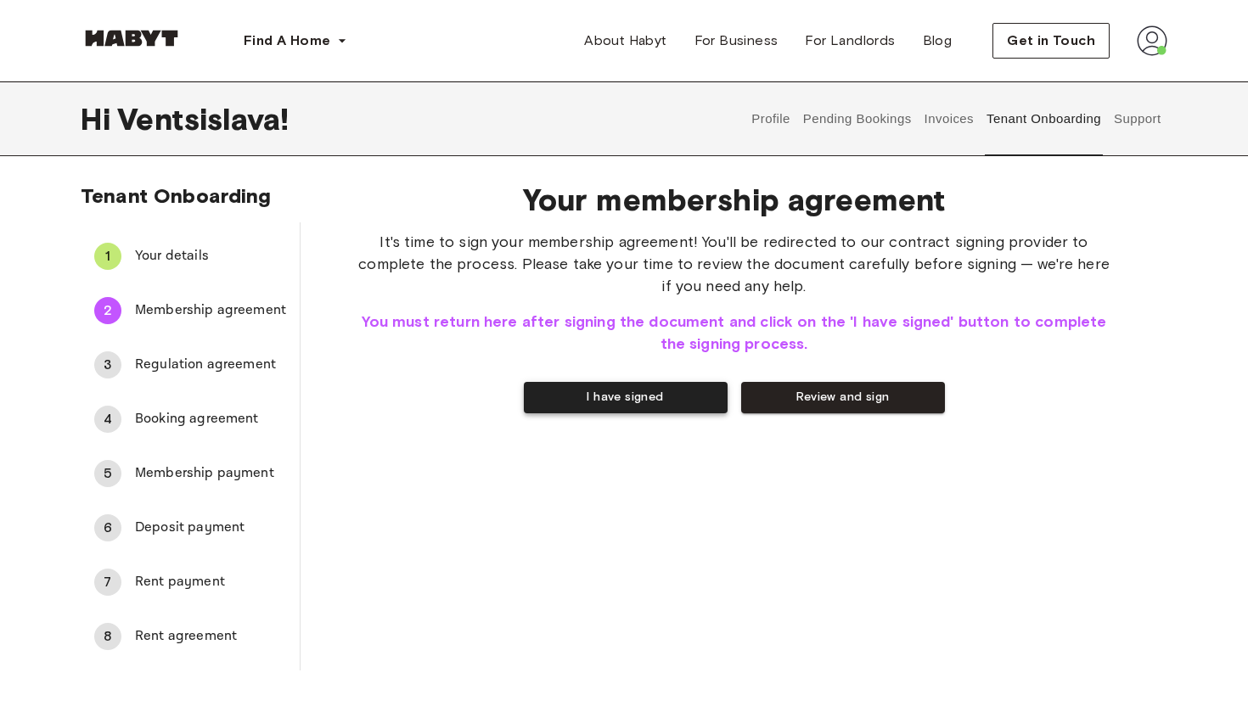
click at [674, 391] on button "I have signed" at bounding box center [626, 397] width 204 height 31
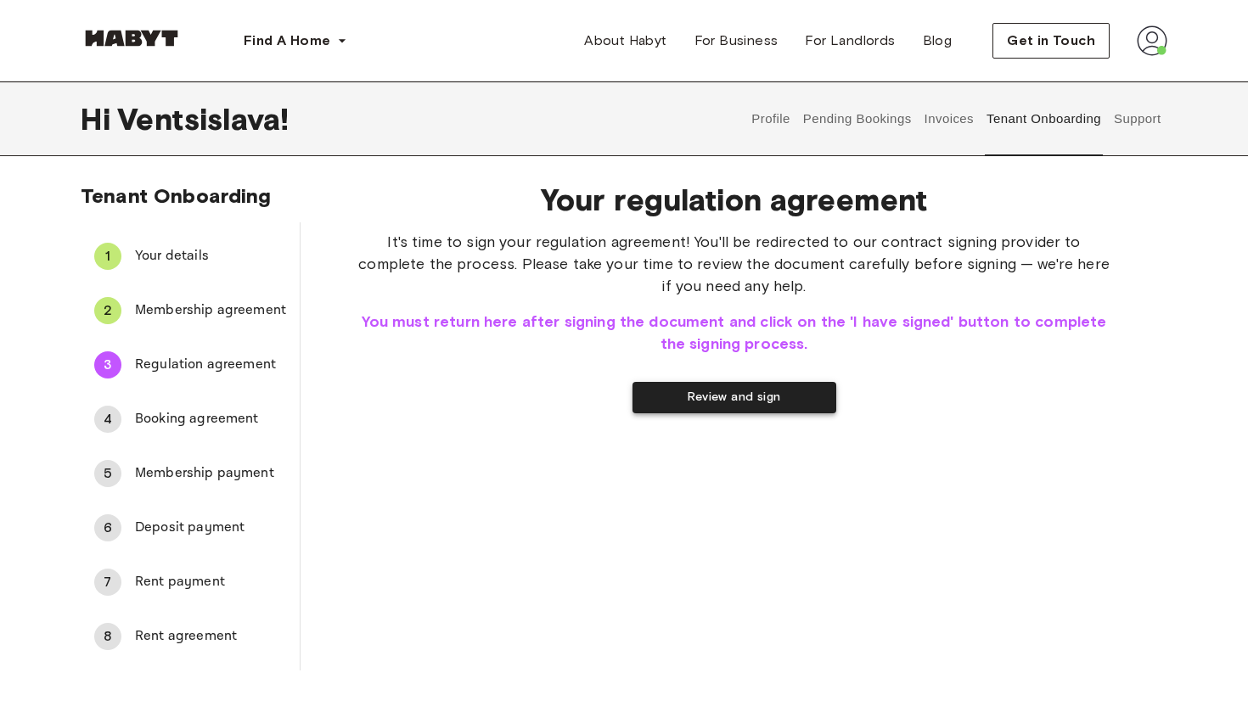
click at [766, 393] on button "Review and sign" at bounding box center [734, 397] width 204 height 31
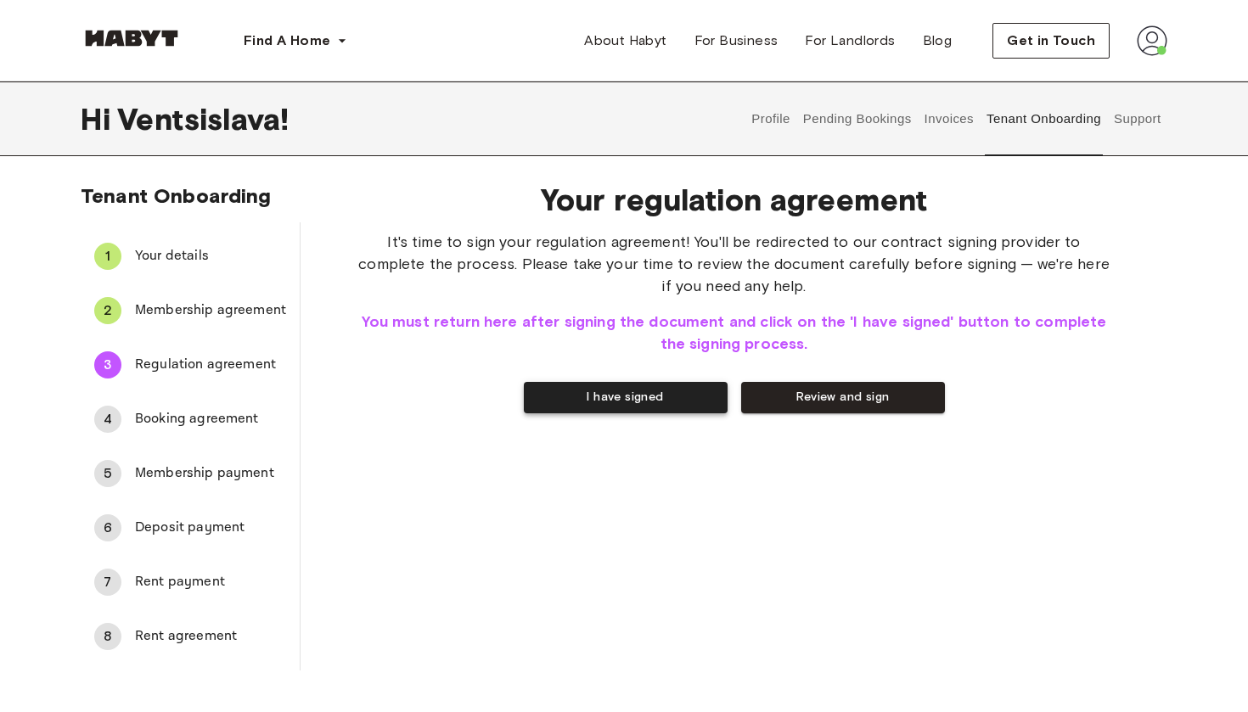
click at [645, 396] on button "I have signed" at bounding box center [626, 397] width 204 height 31
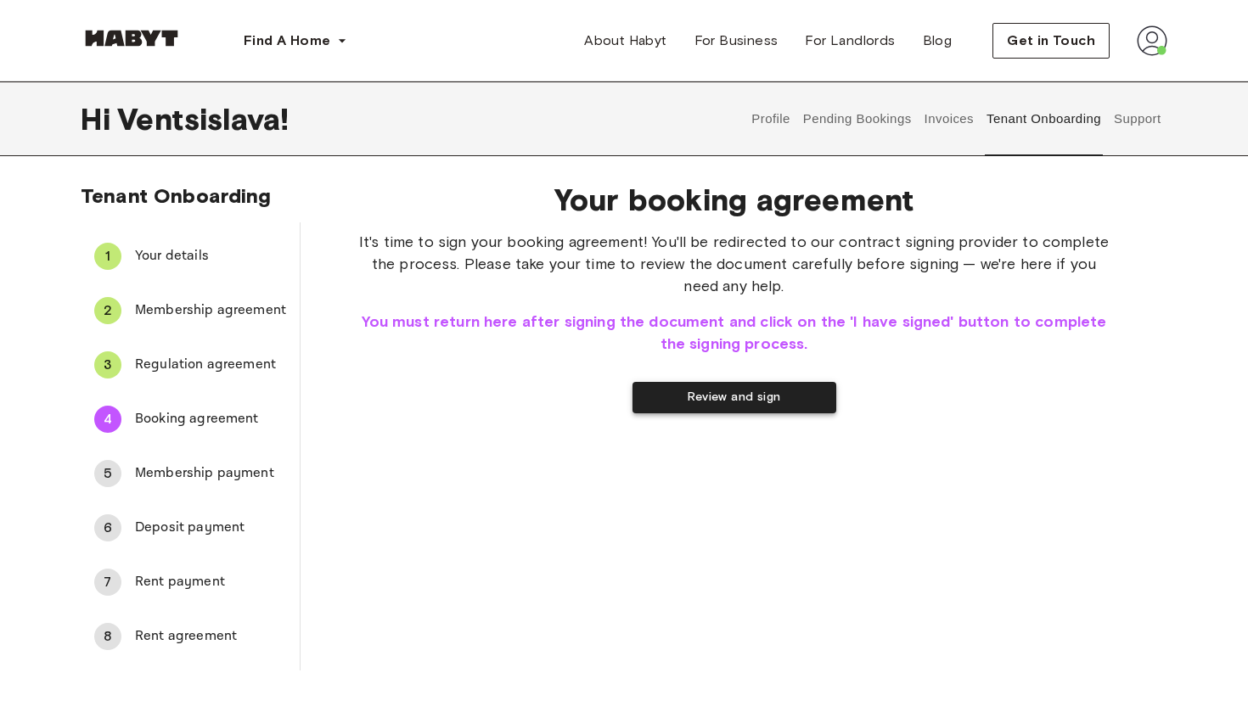
click at [752, 398] on button "Review and sign" at bounding box center [734, 397] width 204 height 31
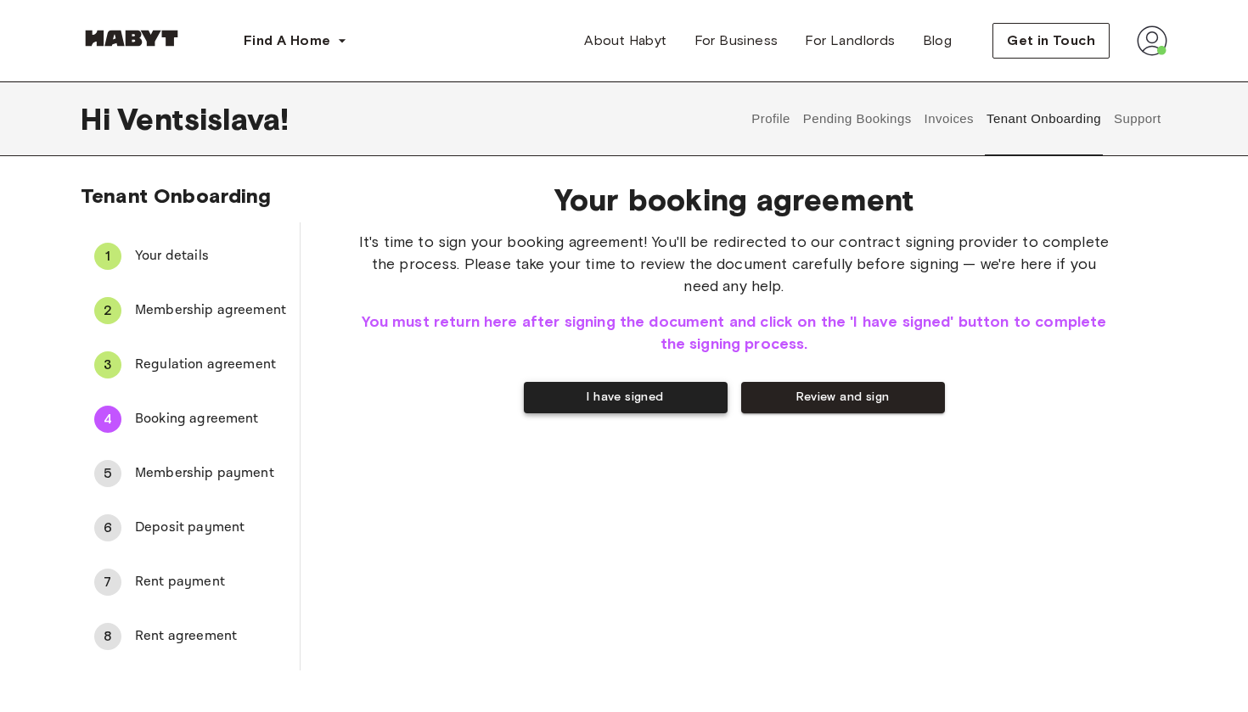
click at [678, 395] on button "I have signed" at bounding box center [626, 397] width 204 height 31
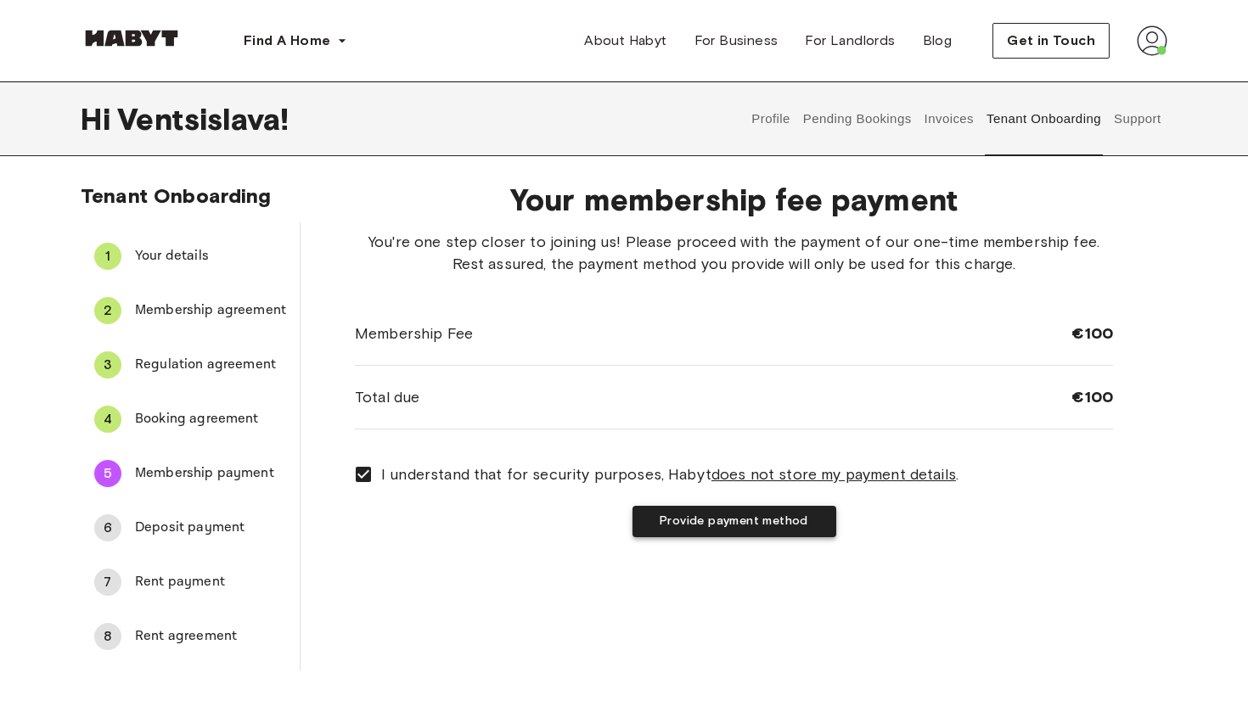
click at [727, 521] on button "Provide payment method" at bounding box center [734, 521] width 204 height 31
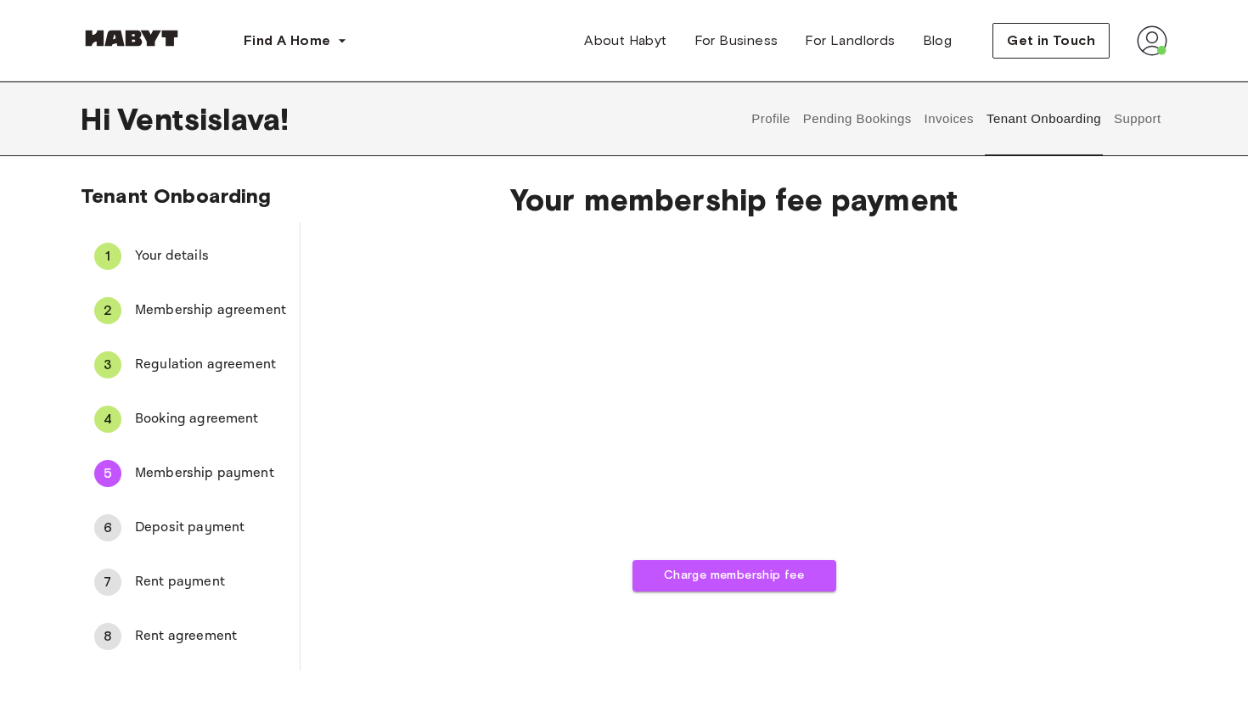
click at [491, 305] on div "Charge membership fee" at bounding box center [734, 411] width 758 height 361
click at [948, 475] on div "Charge membership fee" at bounding box center [734, 541] width 758 height 621
click at [937, 499] on div "Charge membership fee" at bounding box center [734, 541] width 758 height 621
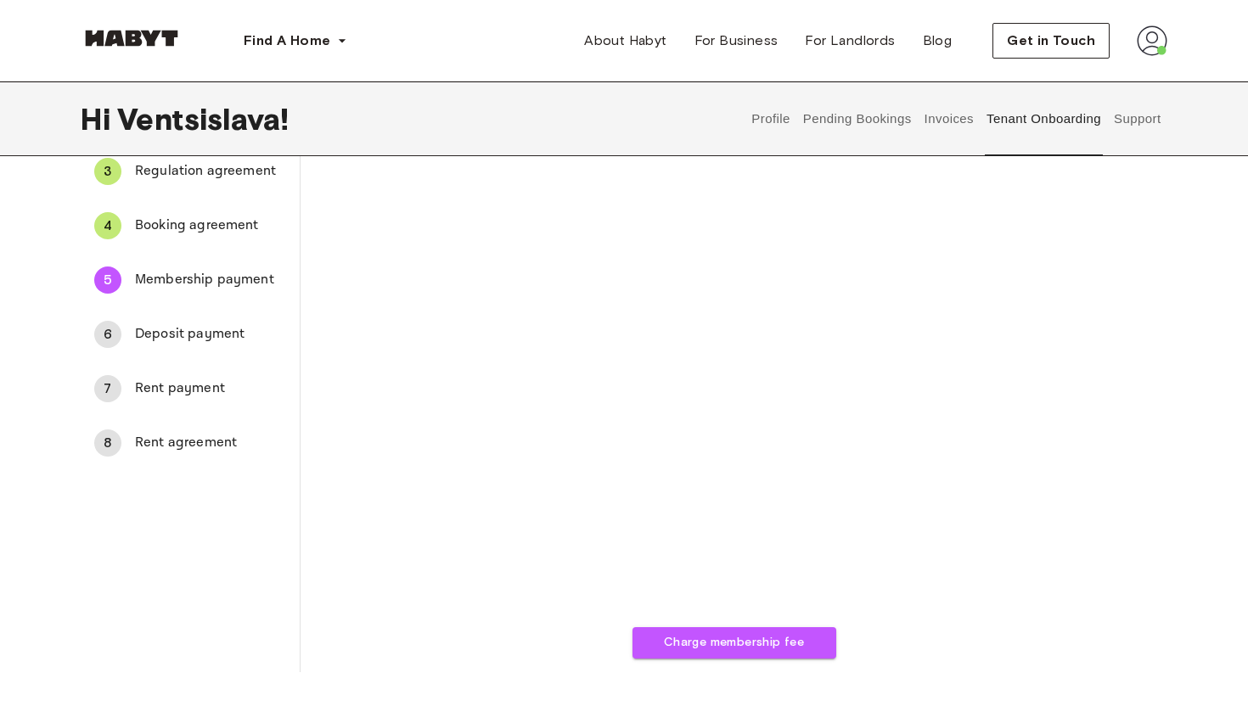
scroll to position [173, 0]
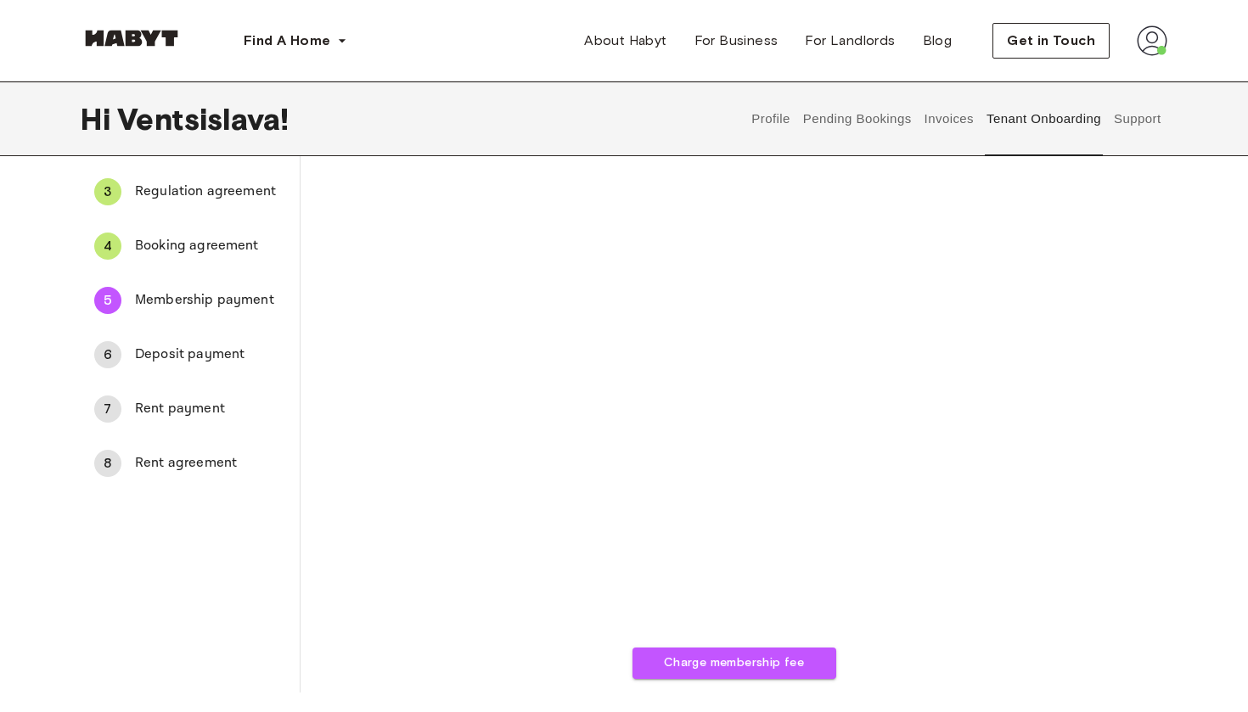
click at [976, 557] on div "Charge membership fee" at bounding box center [734, 368] width 758 height 621
click at [783, 661] on button "Charge membership fee" at bounding box center [734, 663] width 204 height 31
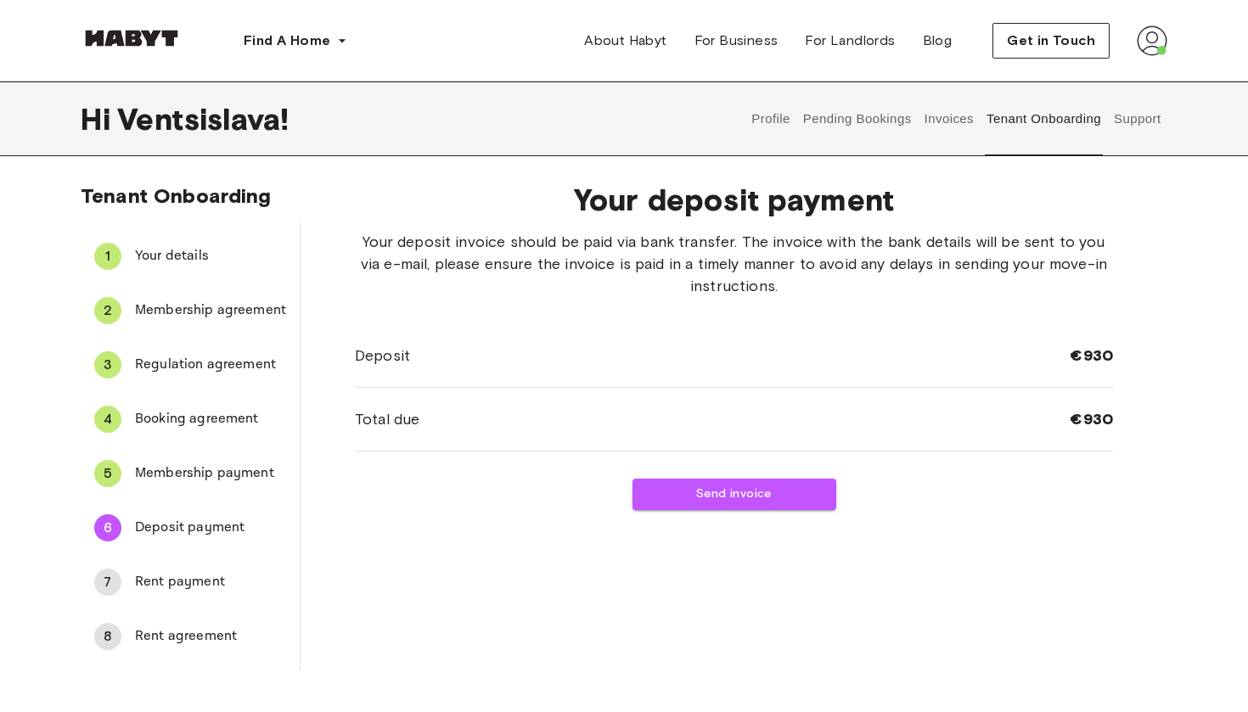
scroll to position [0, 0]
click at [716, 497] on button "Send invoice" at bounding box center [734, 494] width 204 height 31
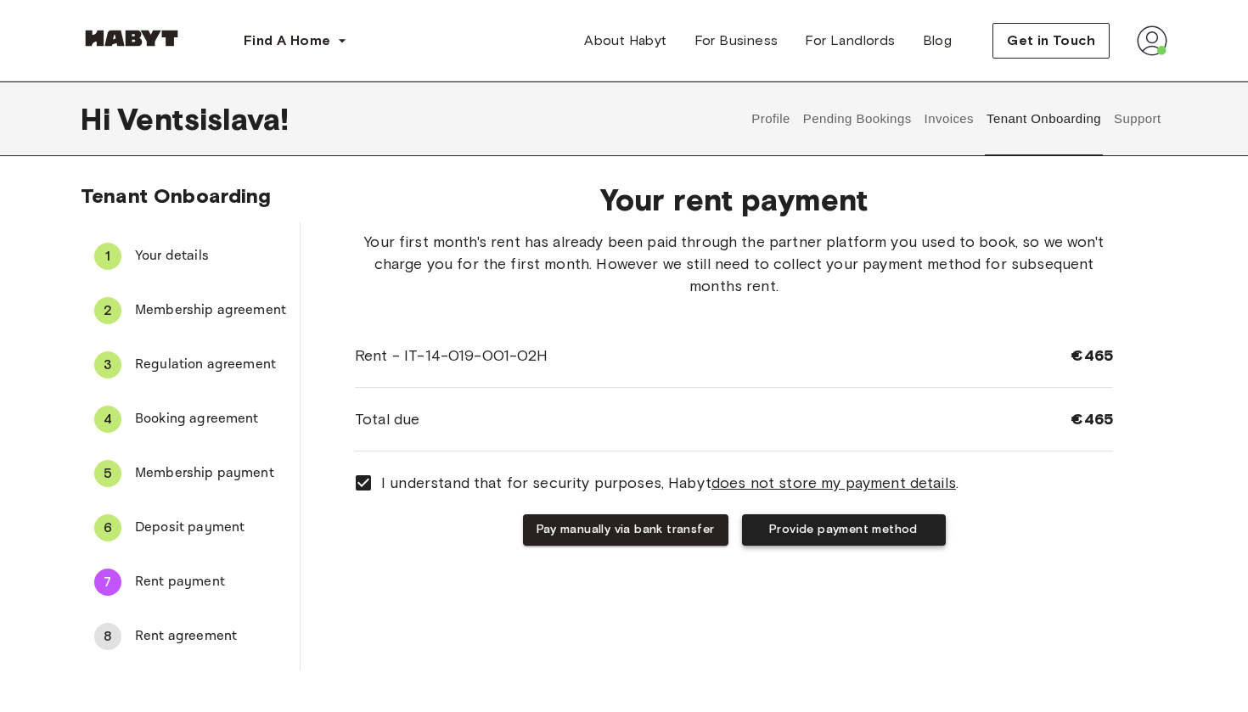
click at [812, 529] on button "Provide payment method" at bounding box center [844, 529] width 204 height 31
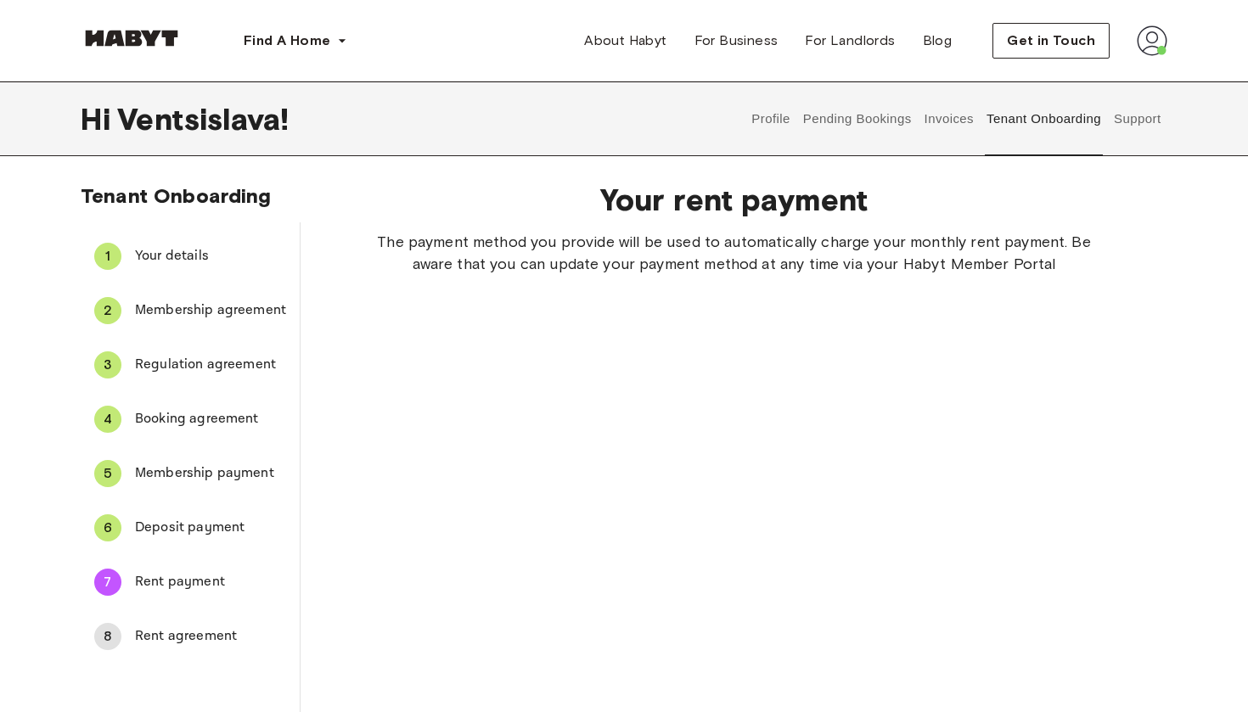
click at [1159, 341] on div "Your rent payment The payment method you provide will be used to automatically …" at bounding box center [733, 582] width 867 height 828
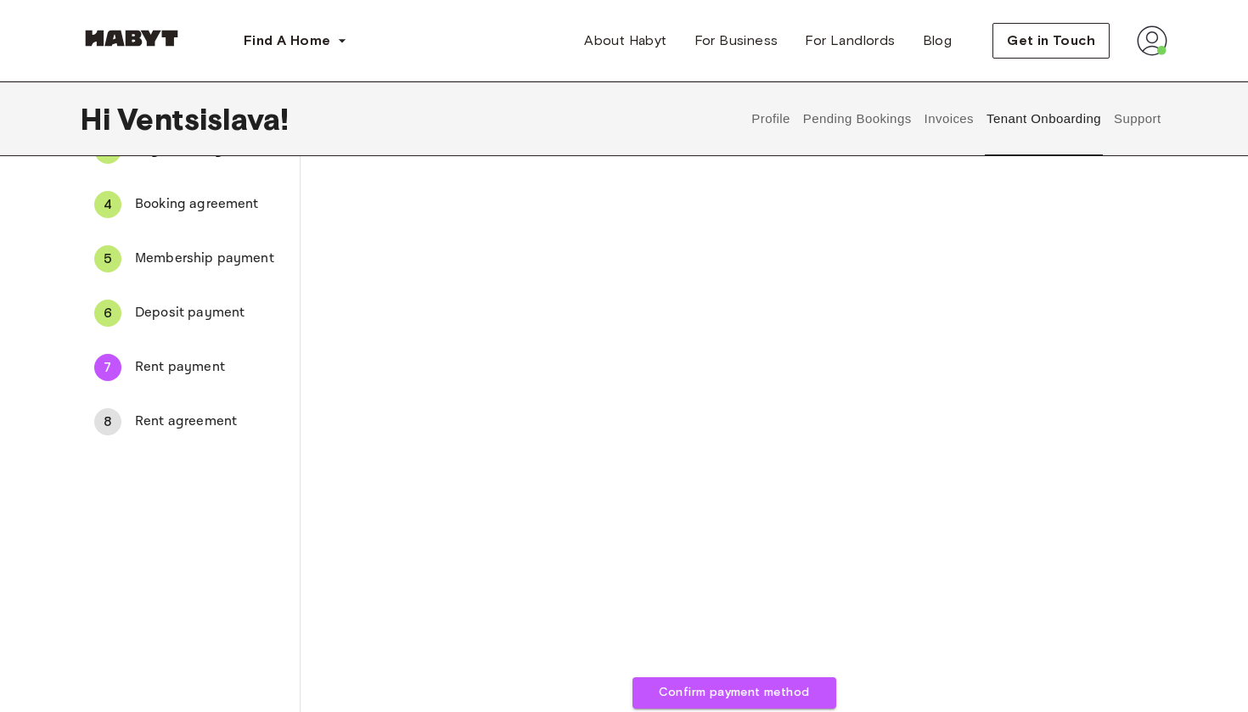
scroll to position [212, 0]
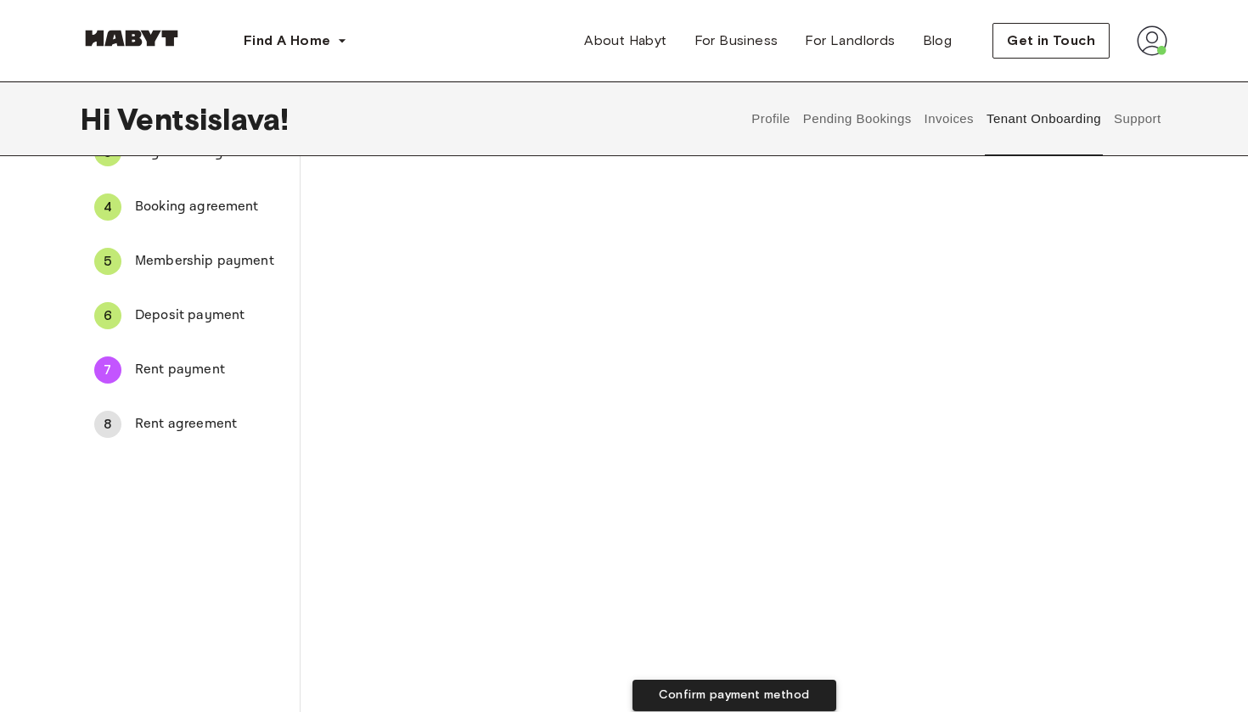
click at [788, 692] on button "Confirm payment method" at bounding box center [734, 695] width 204 height 31
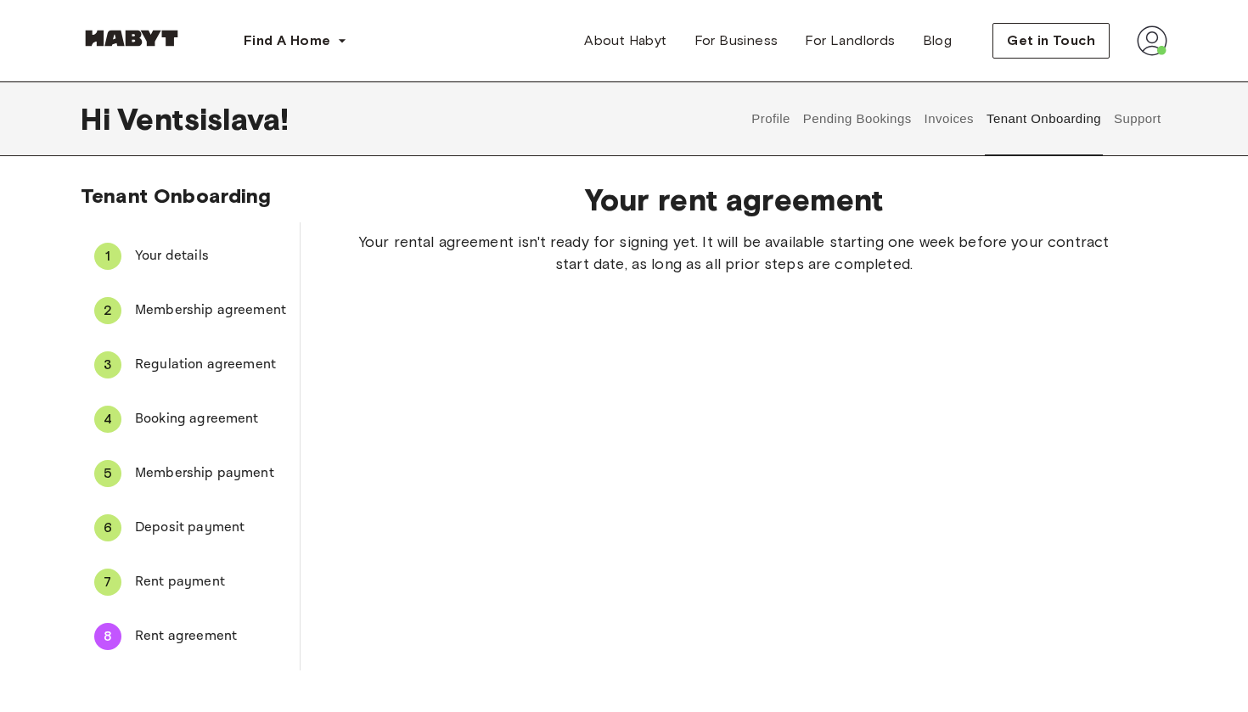
scroll to position [0, 0]
click at [884, 117] on button "Pending Bookings" at bounding box center [856, 118] width 113 height 75
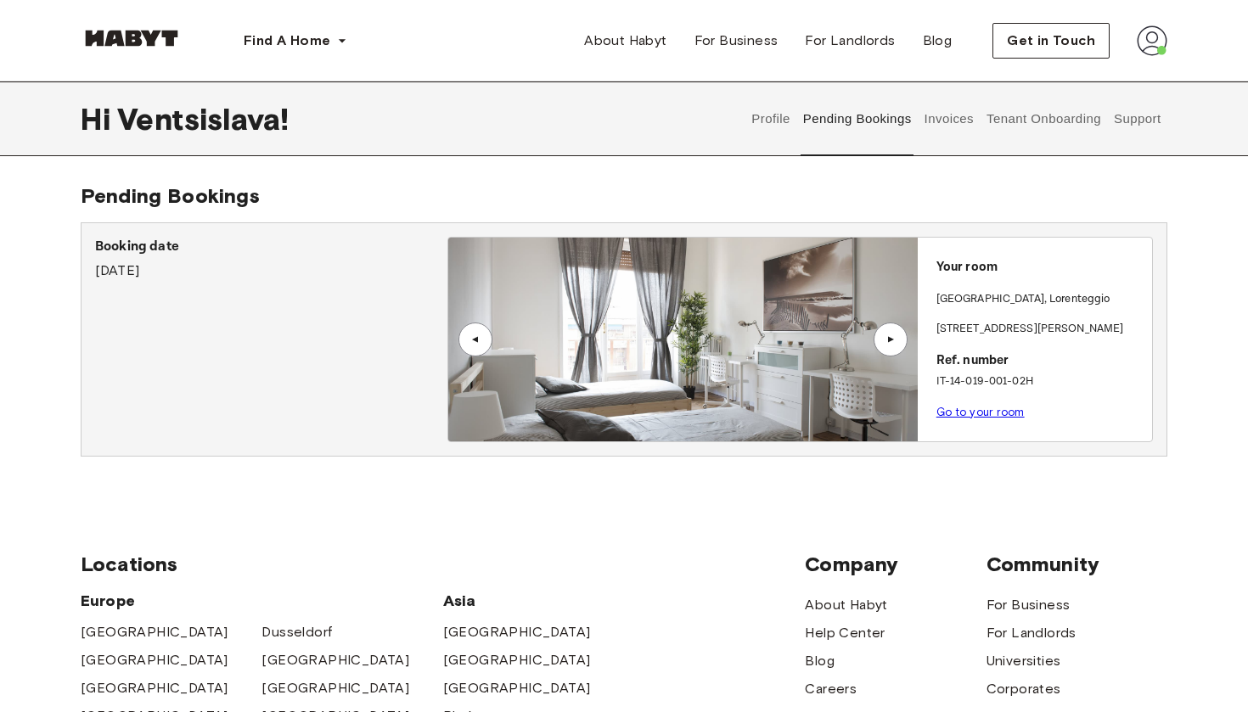
click at [949, 121] on button "Invoices" at bounding box center [948, 118] width 53 height 75
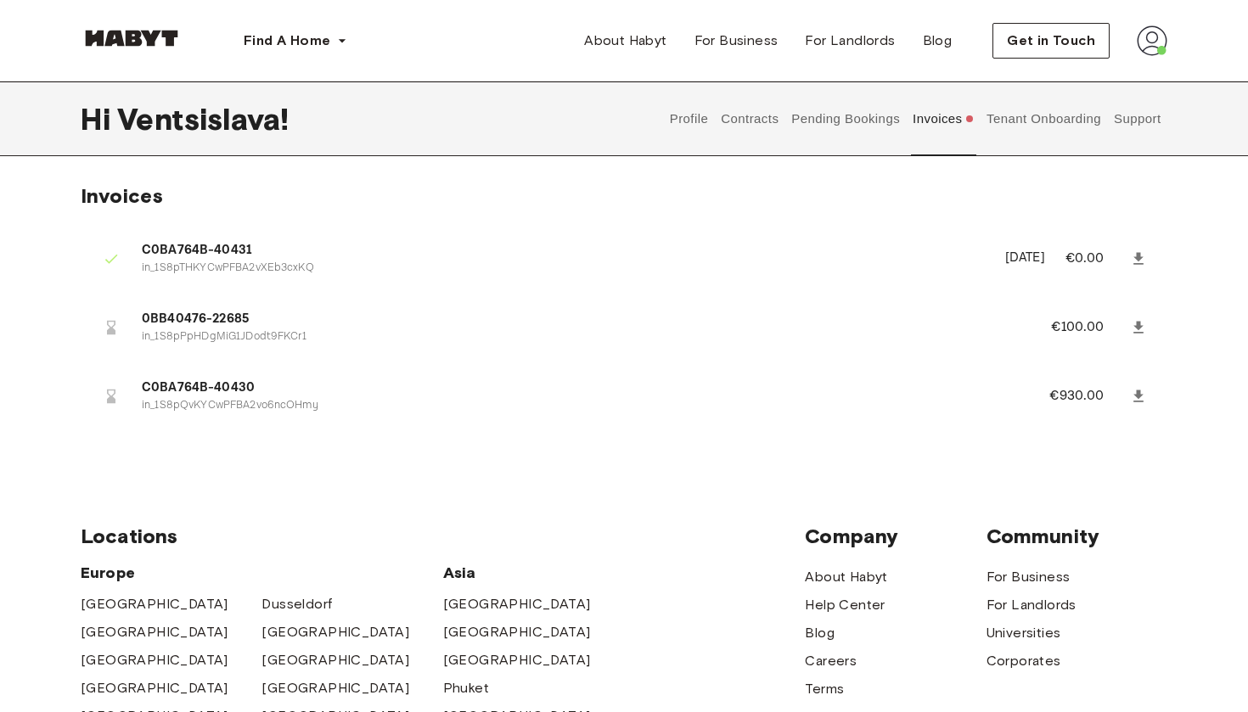
click at [222, 322] on span "0BB40476-22685" at bounding box center [576, 320] width 868 height 20
click at [1133, 327] on icon at bounding box center [1138, 327] width 17 height 17
click at [297, 318] on span "0BB40476-22685" at bounding box center [576, 320] width 868 height 20
click at [230, 317] on span "0BB40476-22685" at bounding box center [576, 320] width 868 height 20
click at [233, 340] on p "in_1S8pPpHDgMiG1JDodt9FKCr1" at bounding box center [576, 337] width 868 height 16
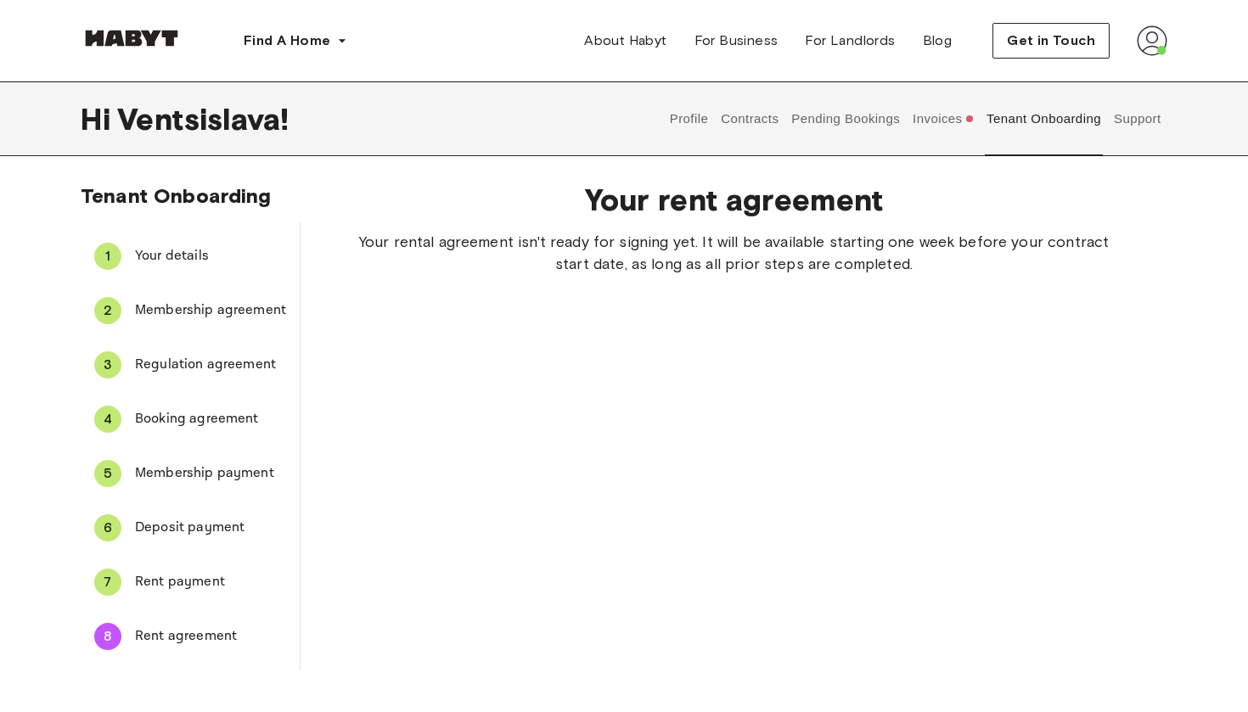
click at [927, 113] on button "Invoices" at bounding box center [943, 118] width 65 height 75
click at [940, 125] on button "Invoices" at bounding box center [943, 118] width 65 height 75
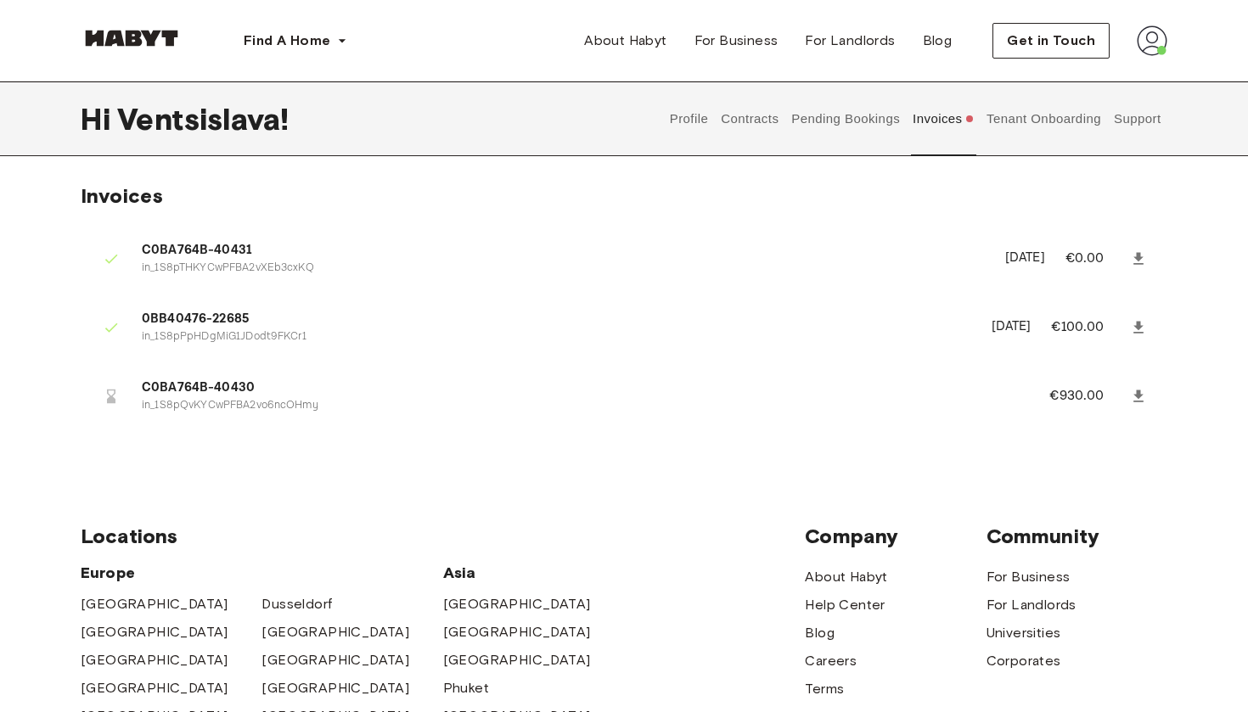
click at [940, 125] on button "Invoices" at bounding box center [943, 118] width 65 height 75
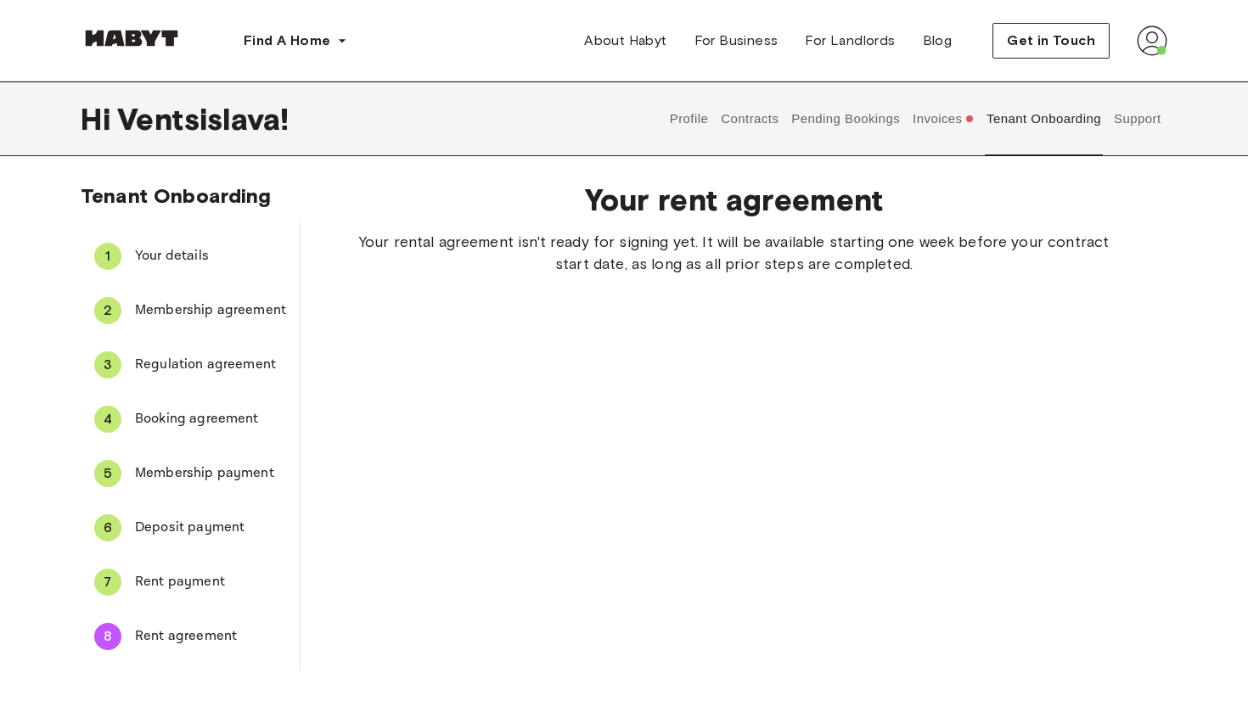
click at [848, 123] on button "Pending Bookings" at bounding box center [845, 118] width 113 height 75
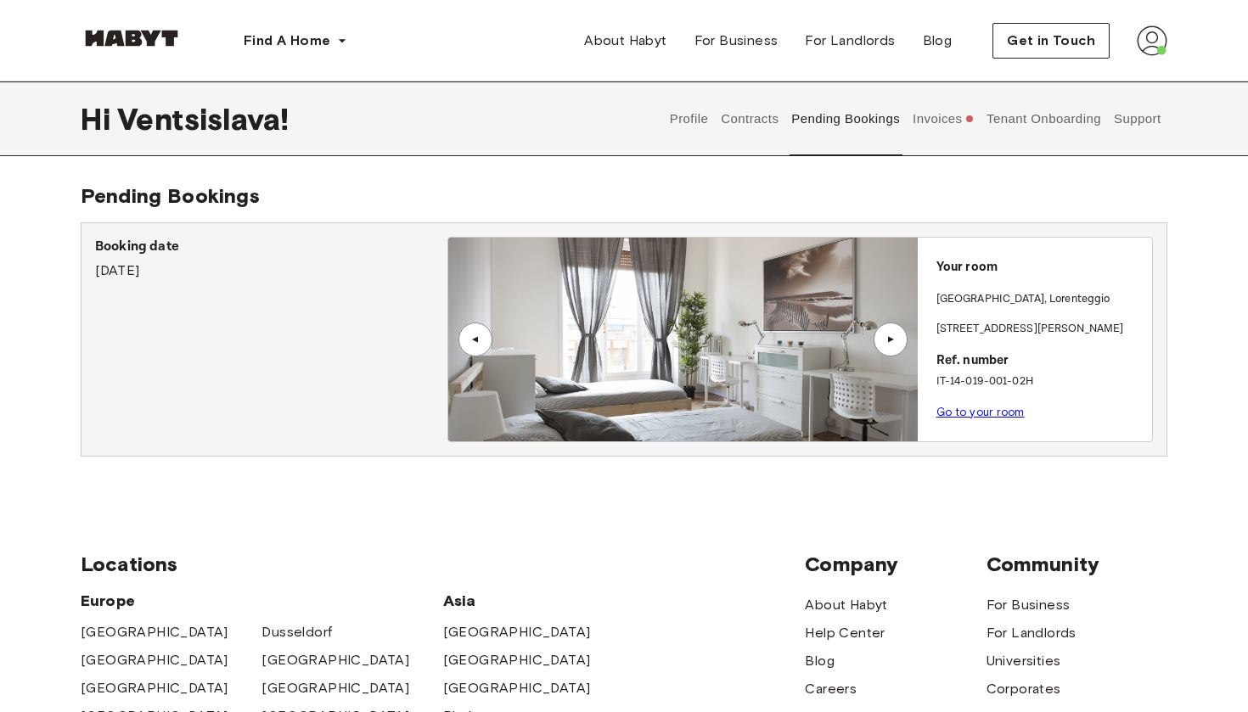
click at [957, 116] on button "Invoices" at bounding box center [943, 118] width 65 height 75
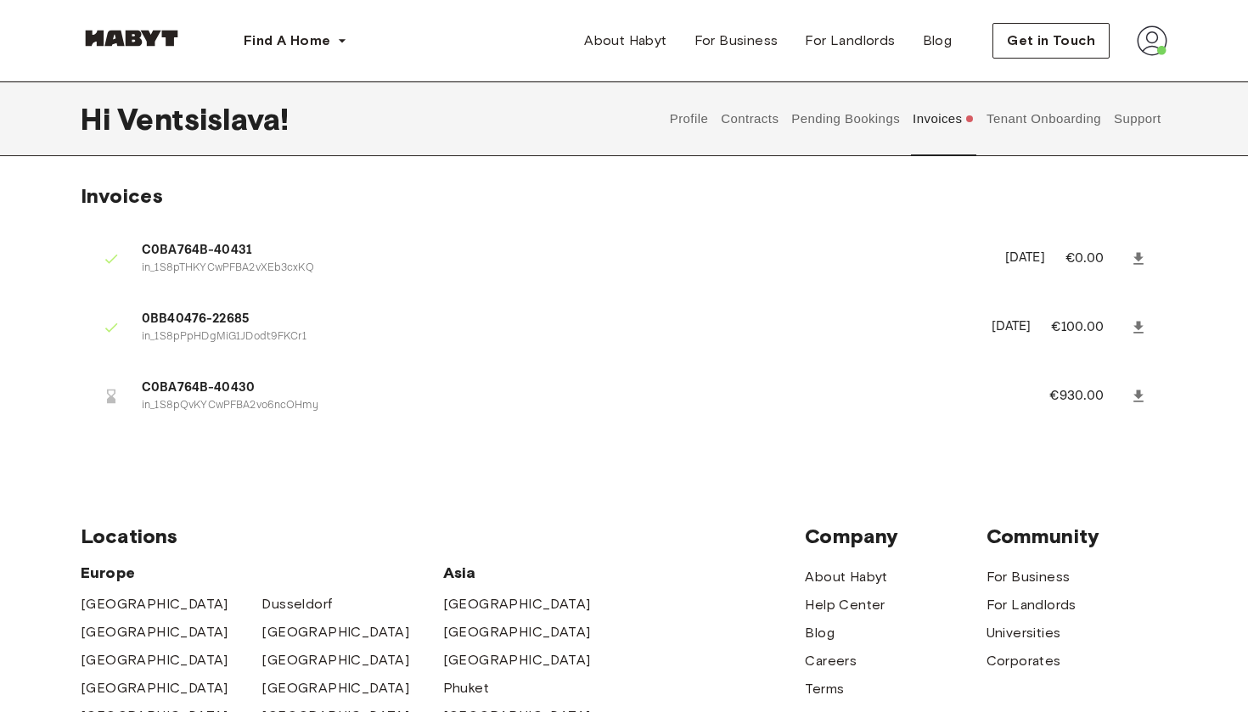
click at [828, 124] on button "Pending Bookings" at bounding box center [845, 118] width 113 height 75
